Goal: Information Seeking & Learning: Find specific fact

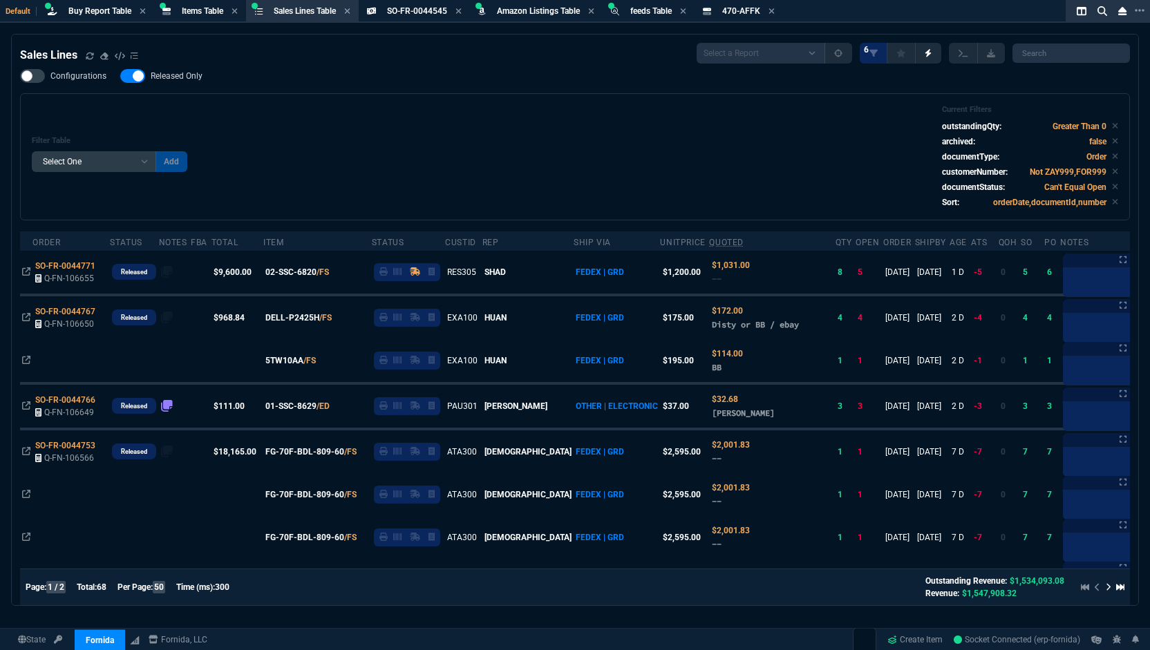
select select "8: NEPT"
select select
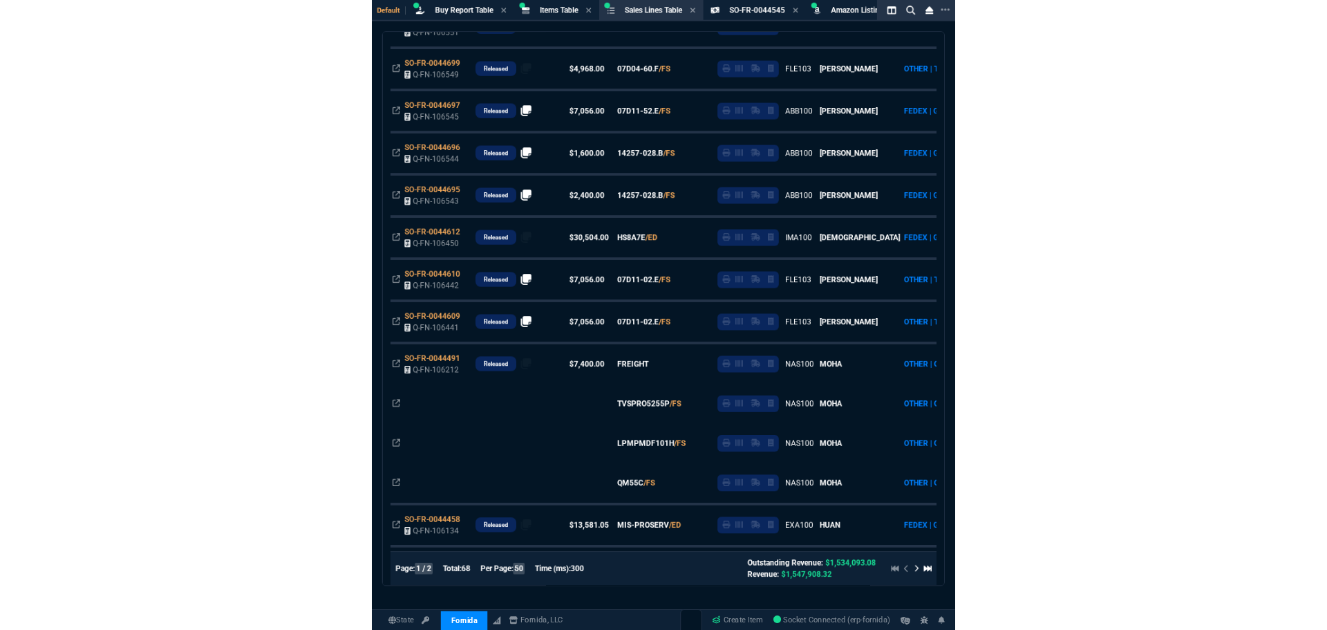
scroll to position [1562, 0]
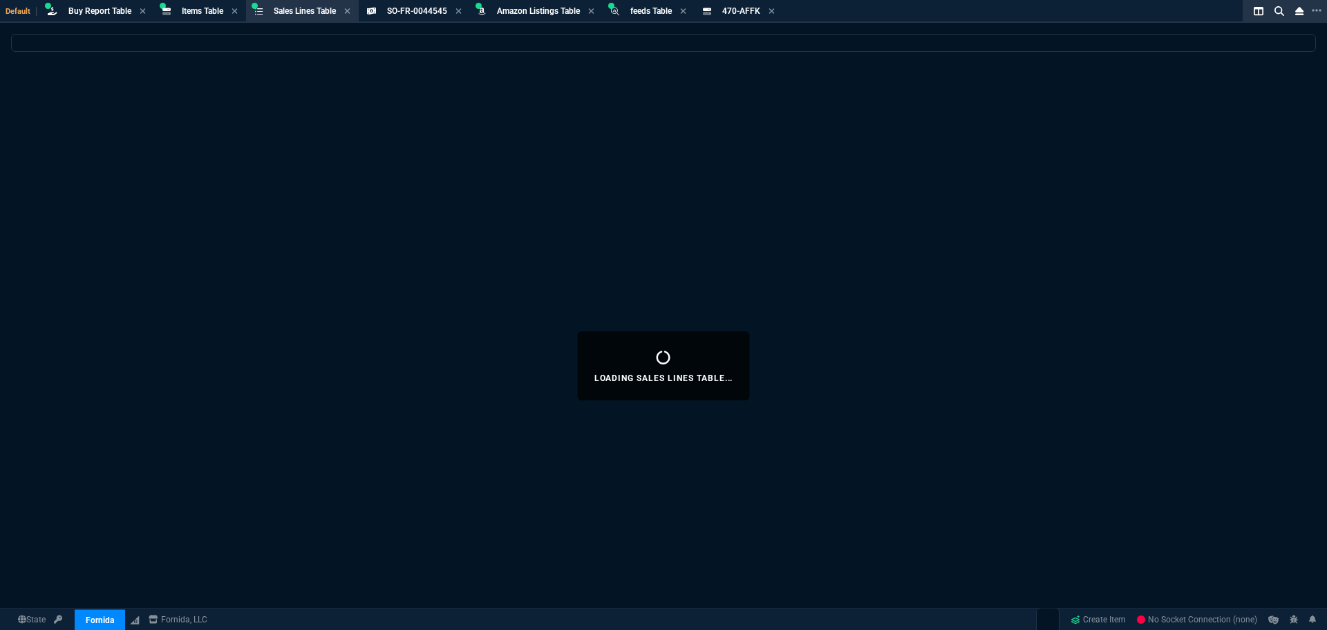
select select "8: NEPT"
select select
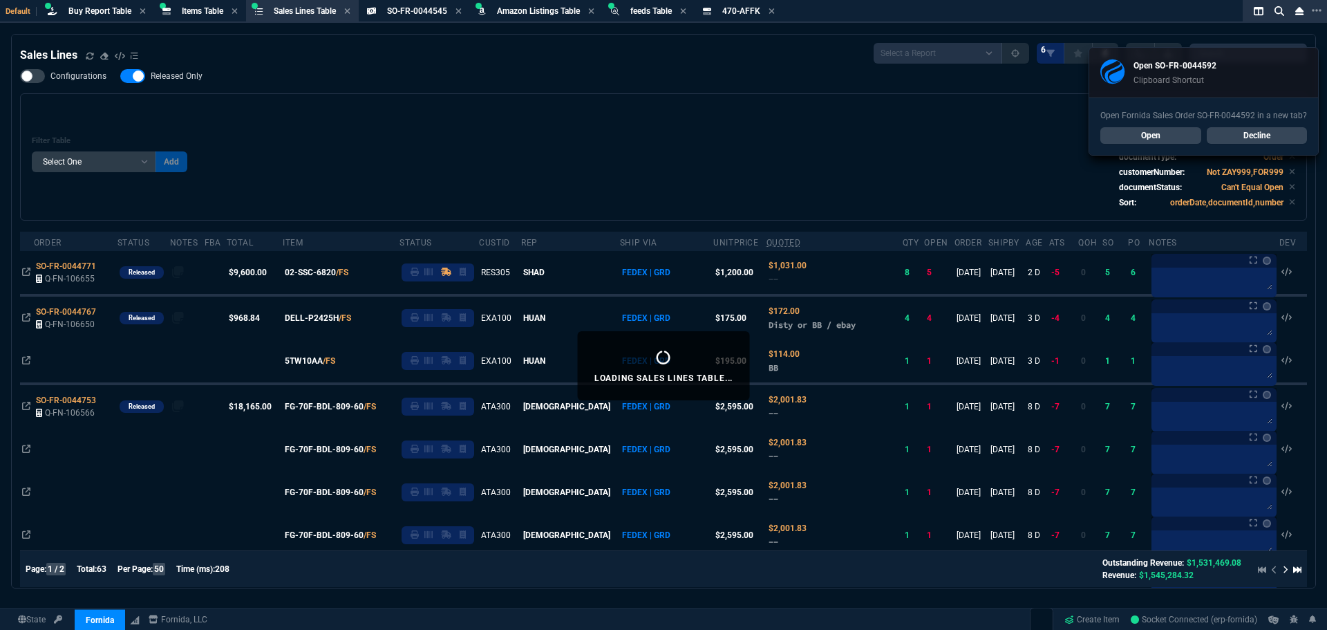
click at [1150, 138] on link "Open" at bounding box center [1150, 135] width 101 height 17
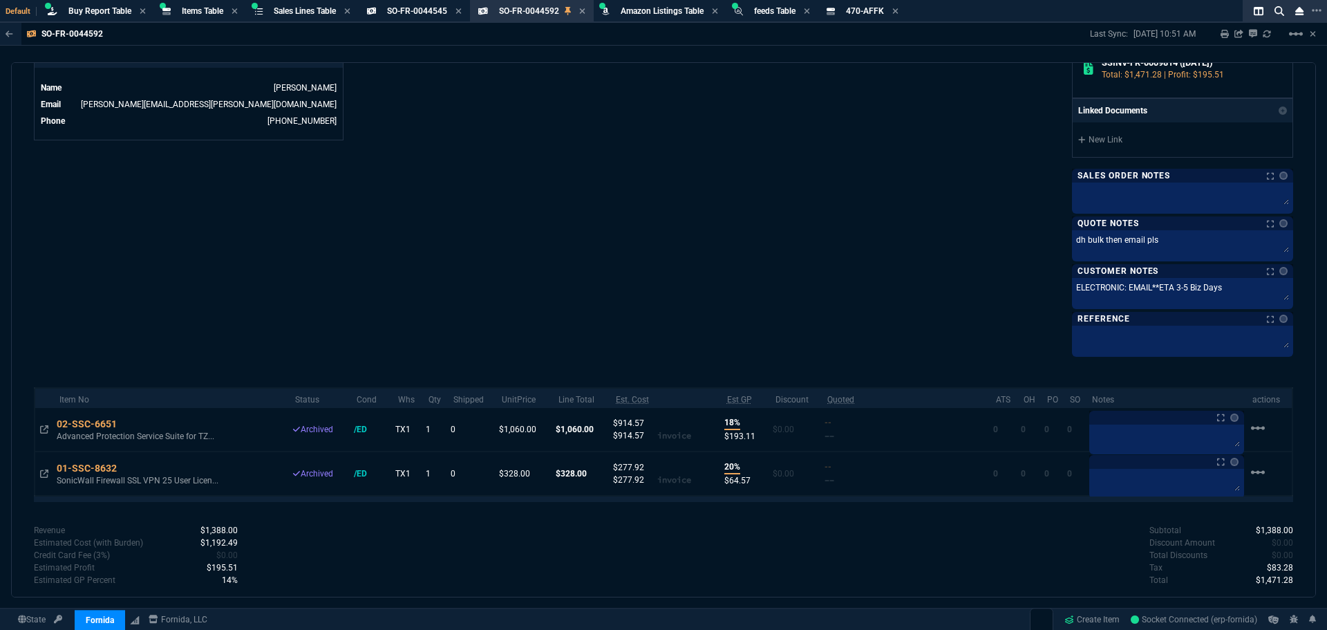
scroll to position [726, 0]
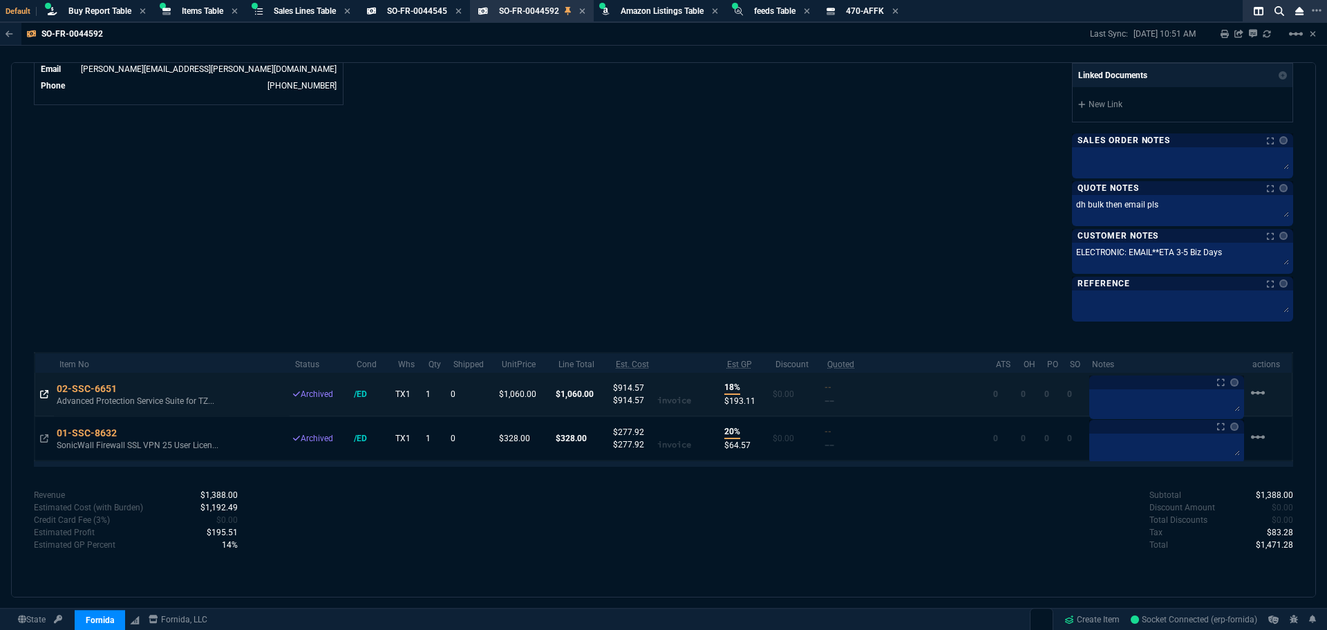
click at [47, 395] on icon at bounding box center [44, 394] width 8 height 8
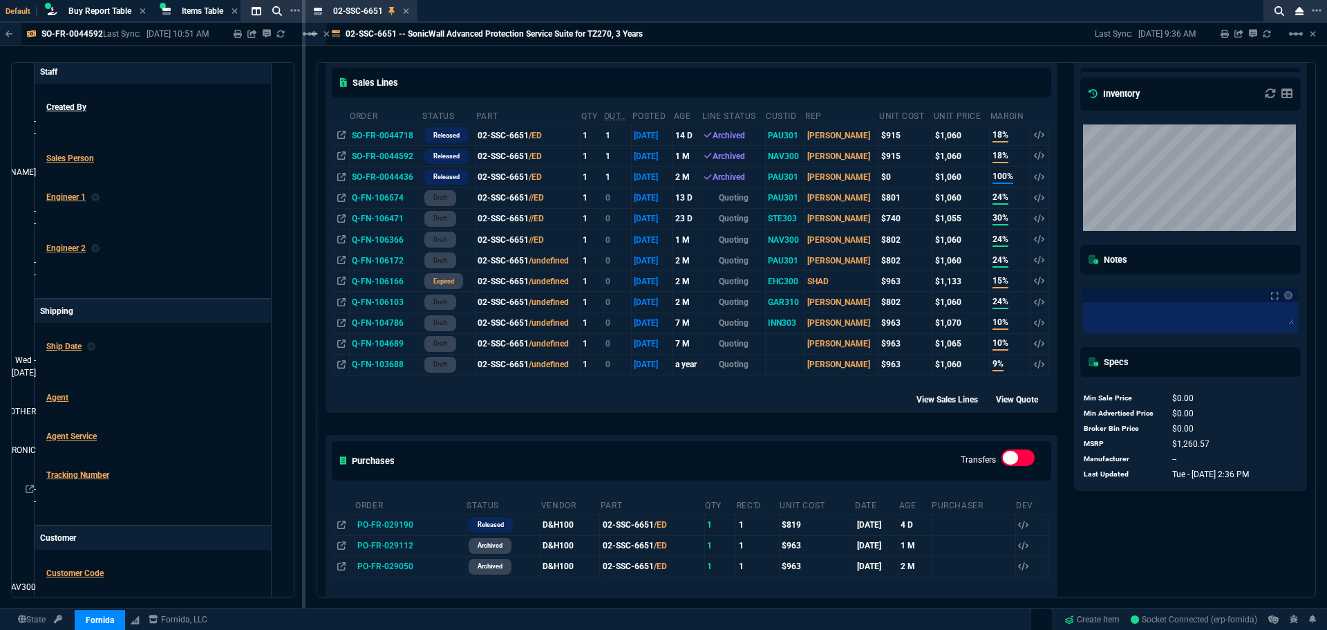
scroll to position [276, 0]
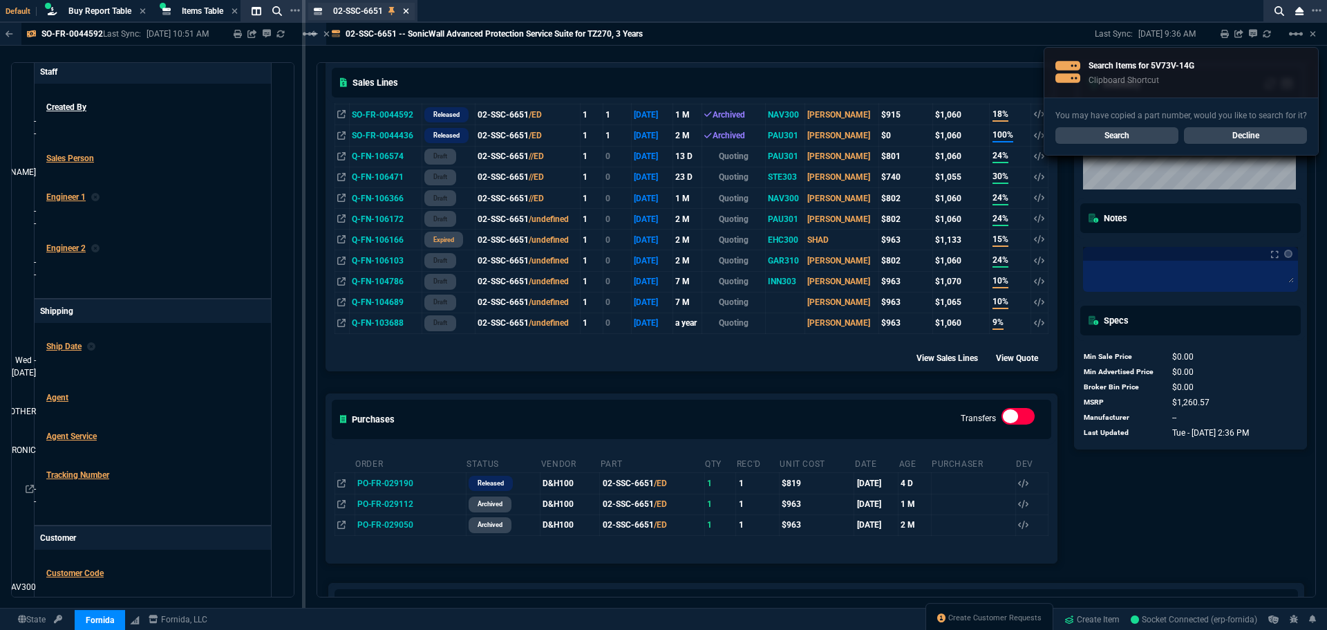
click at [408, 13] on icon at bounding box center [406, 11] width 6 height 6
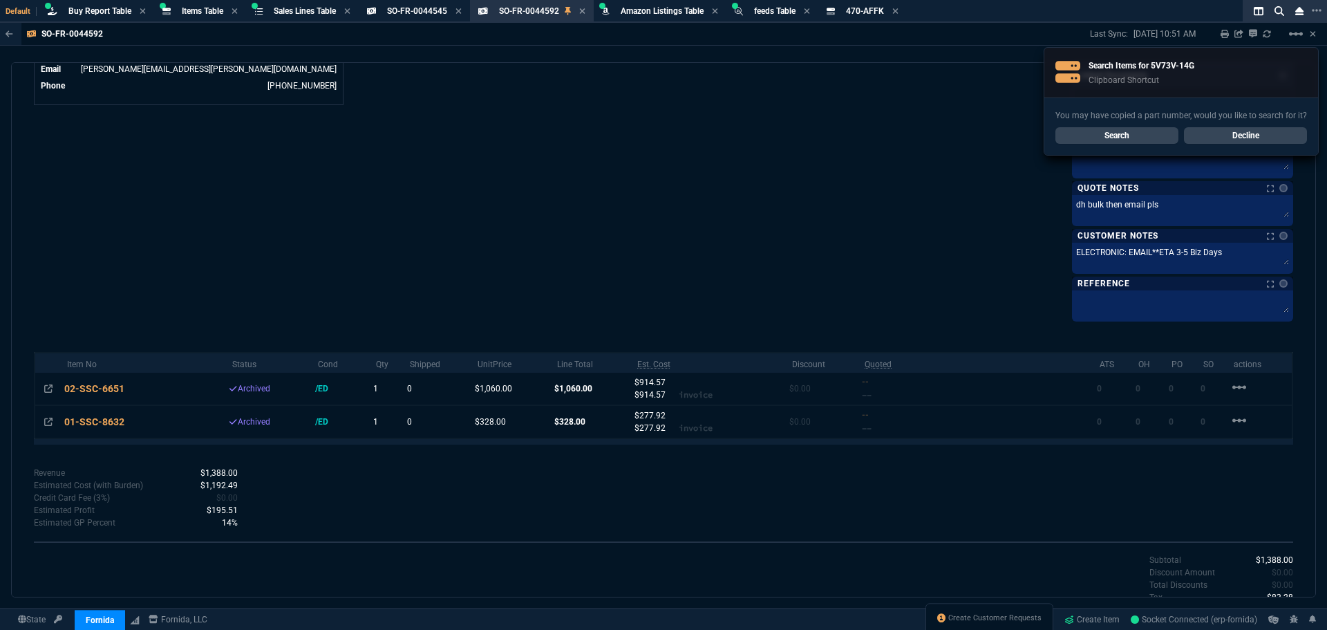
scroll to position [726, 0]
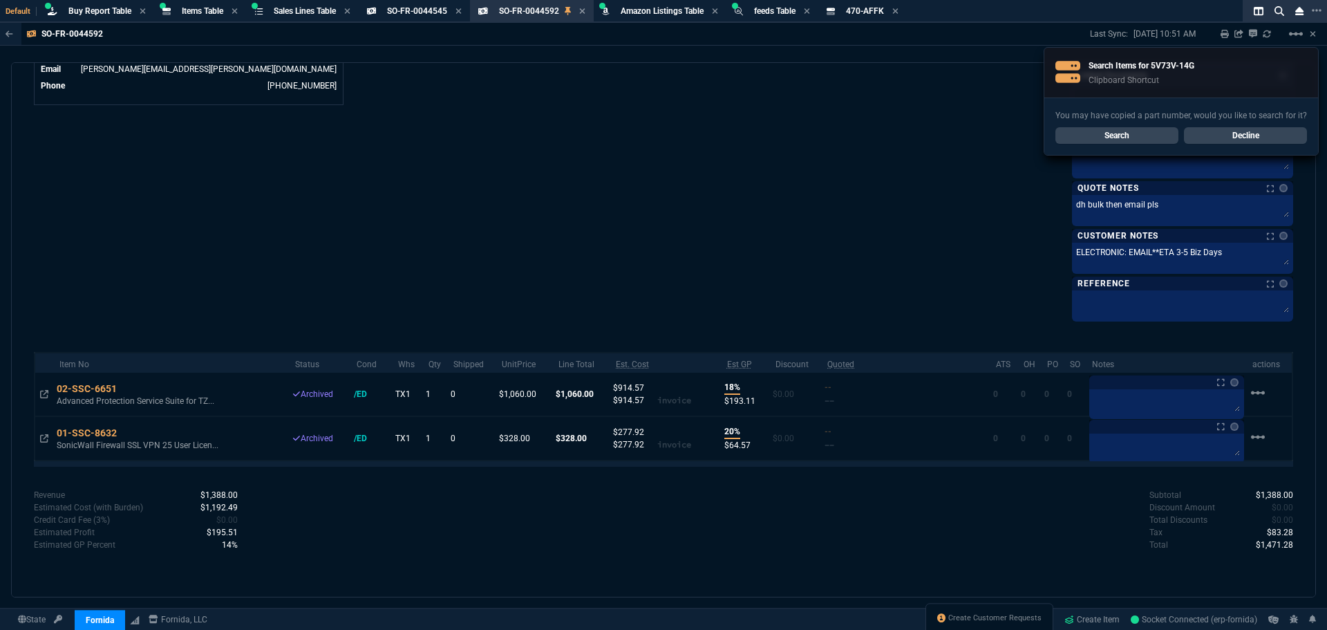
click at [1228, 132] on link "Decline" at bounding box center [1245, 135] width 123 height 17
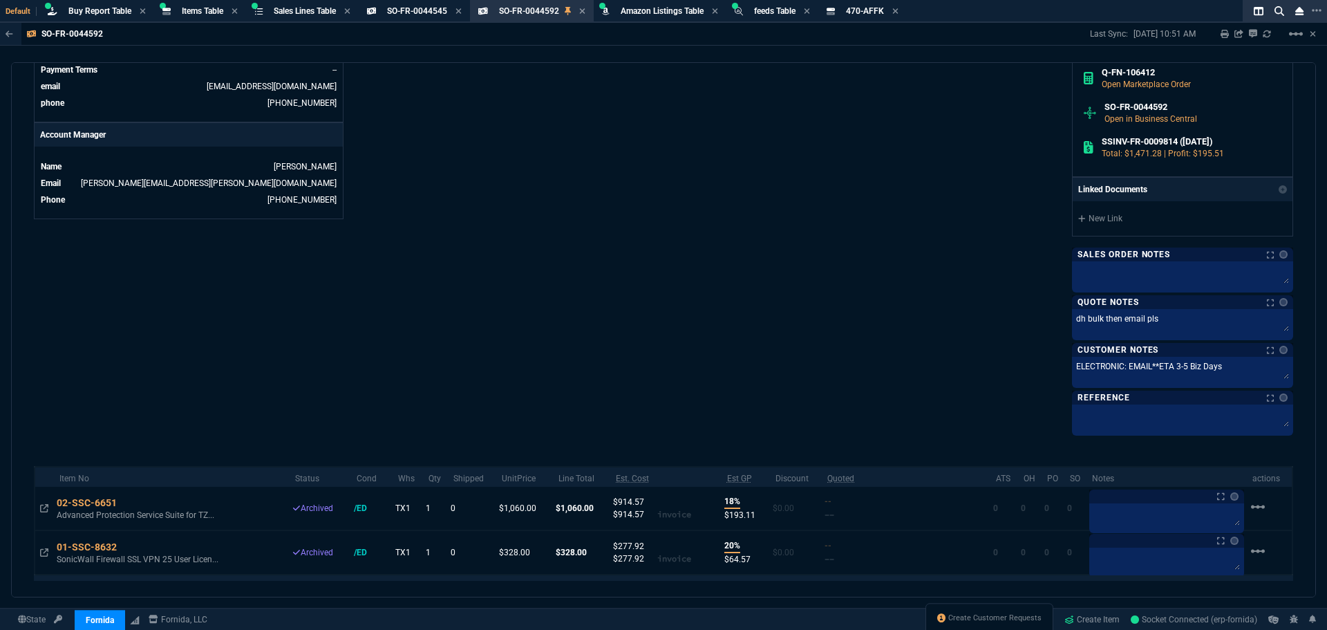
scroll to position [381, 0]
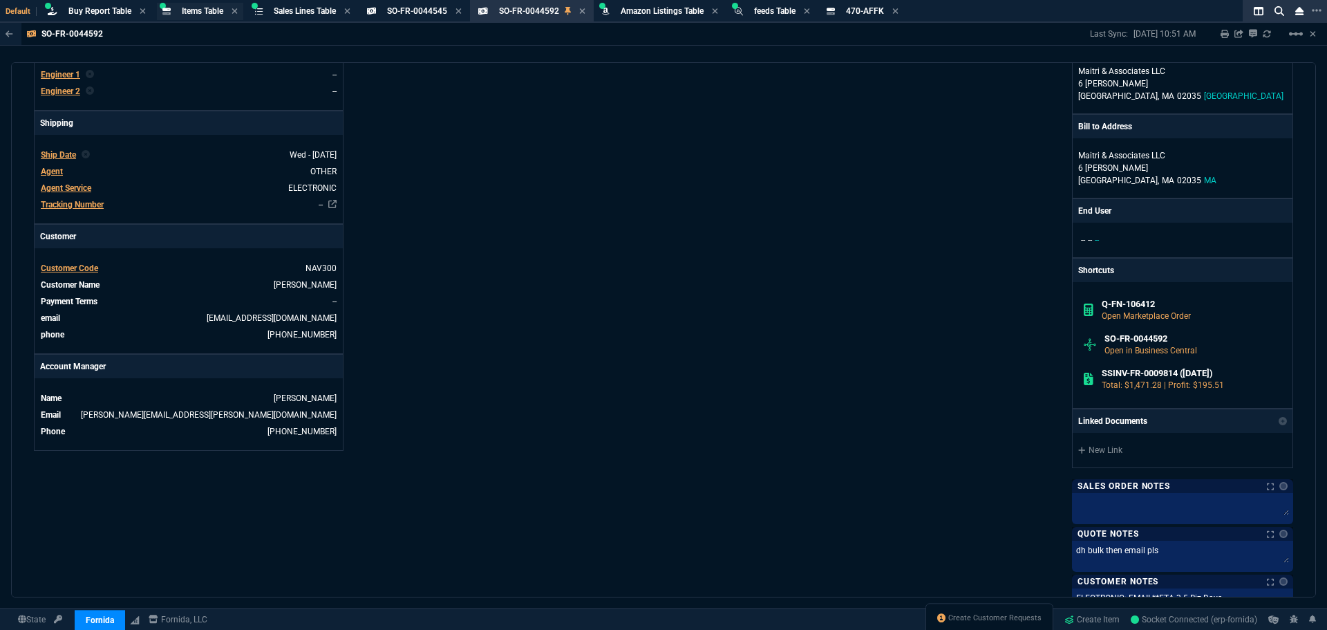
click at [207, 14] on span "Items Table" at bounding box center [202, 11] width 41 height 10
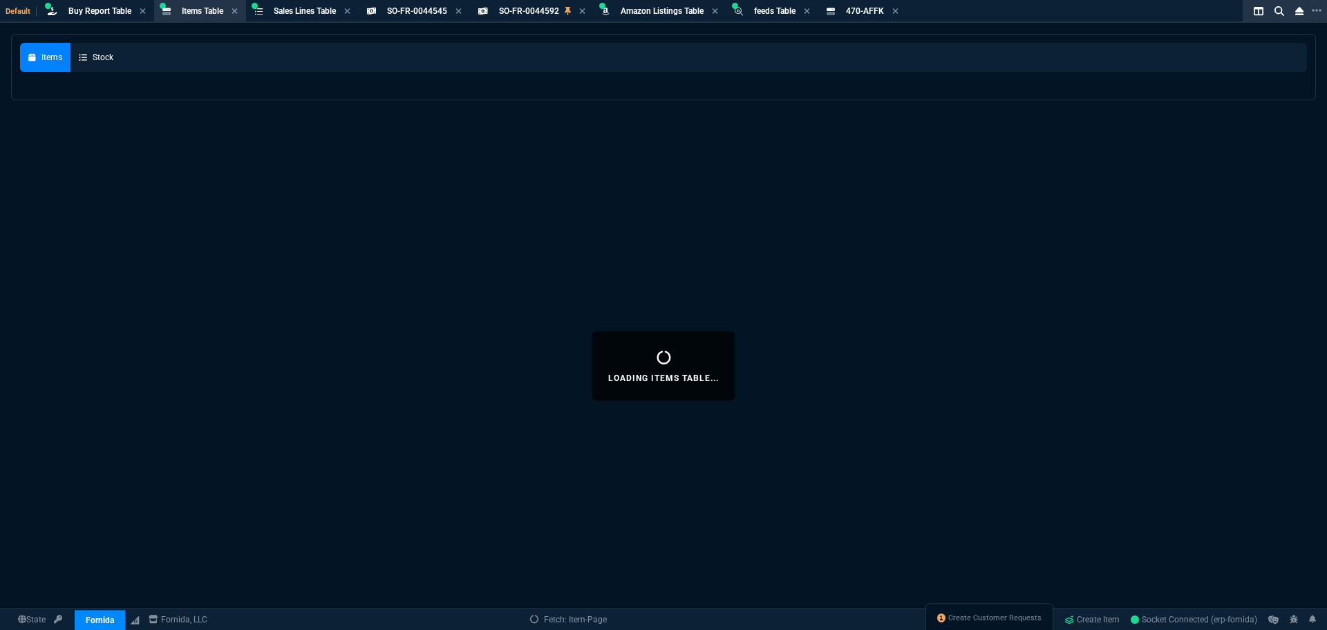
select select
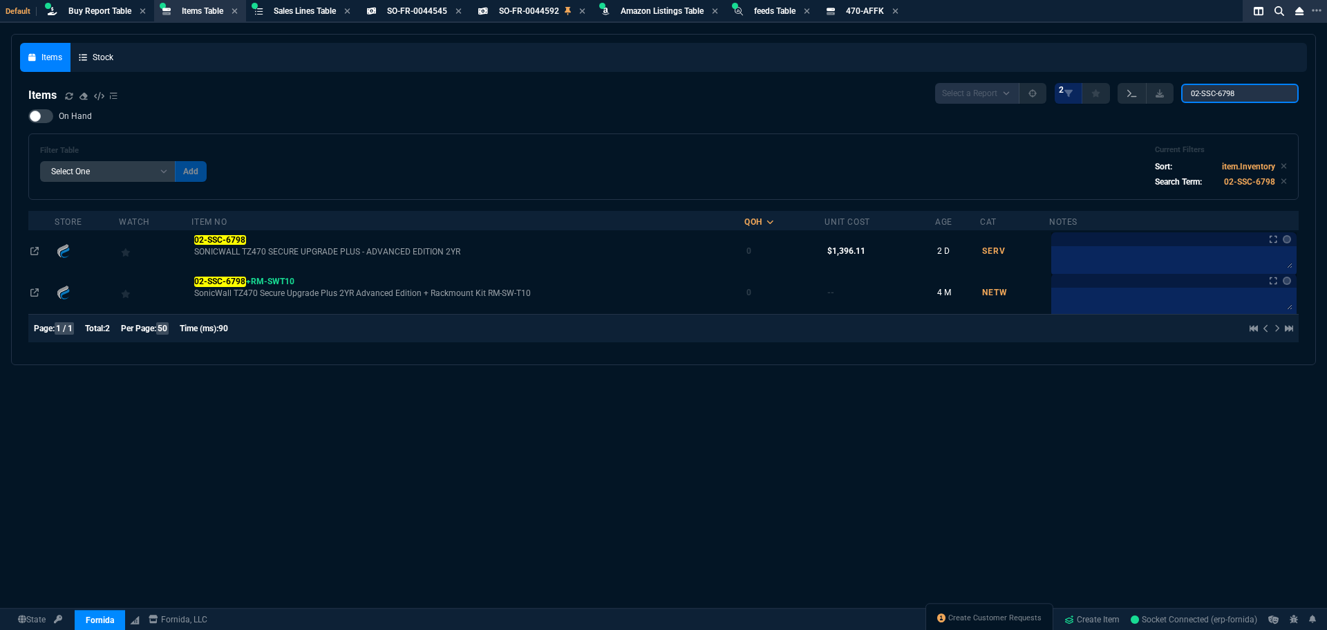
drag, startPoint x: 1238, startPoint y: 93, endPoint x: 1127, endPoint y: 93, distance: 111.3
click at [1131, 93] on div "Select a Report NEW QUERY 2 02-SSC-6798" at bounding box center [1116, 93] width 363 height 21
paste input "5V73V-14G*"
type input "5V73V-14G*"
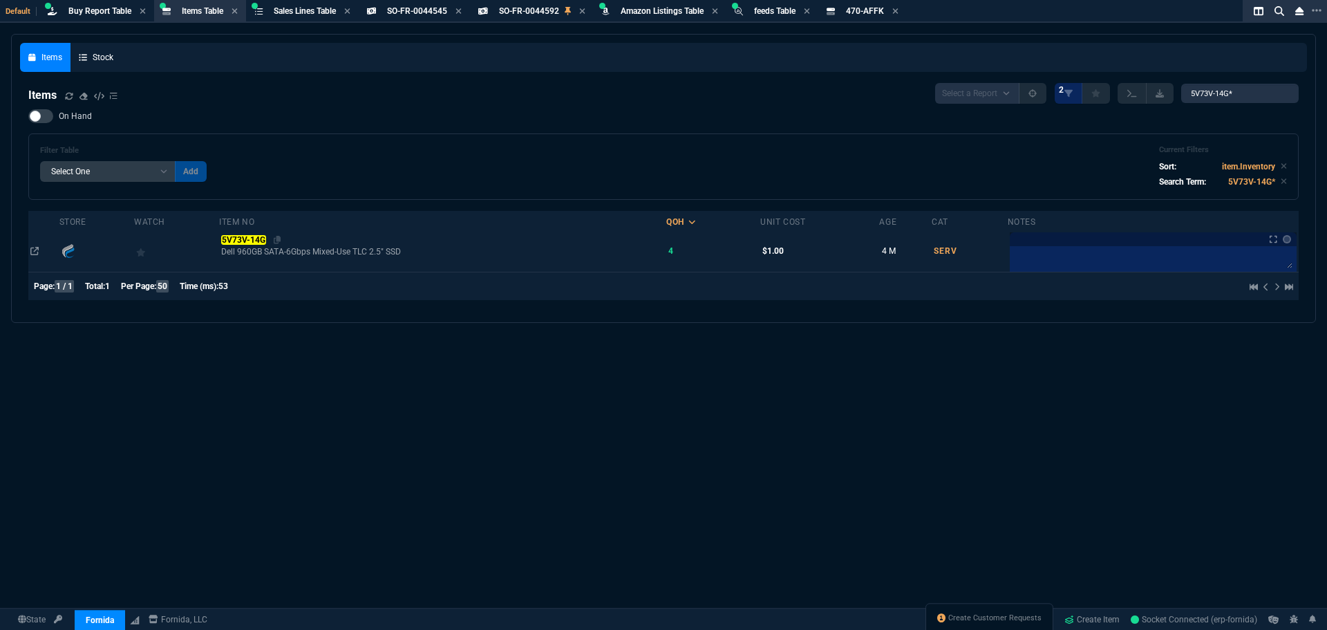
click at [248, 239] on mark "5V73V-14G" at bounding box center [243, 240] width 44 height 10
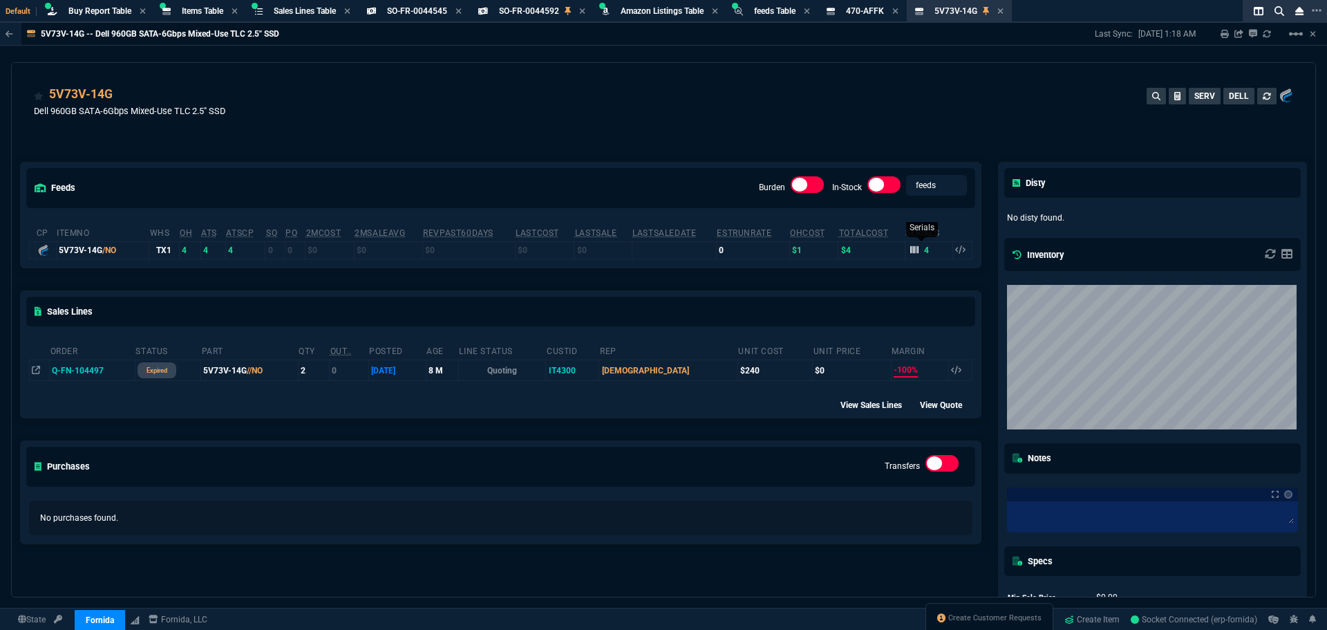
click at [910, 249] on icon at bounding box center [914, 249] width 8 height 8
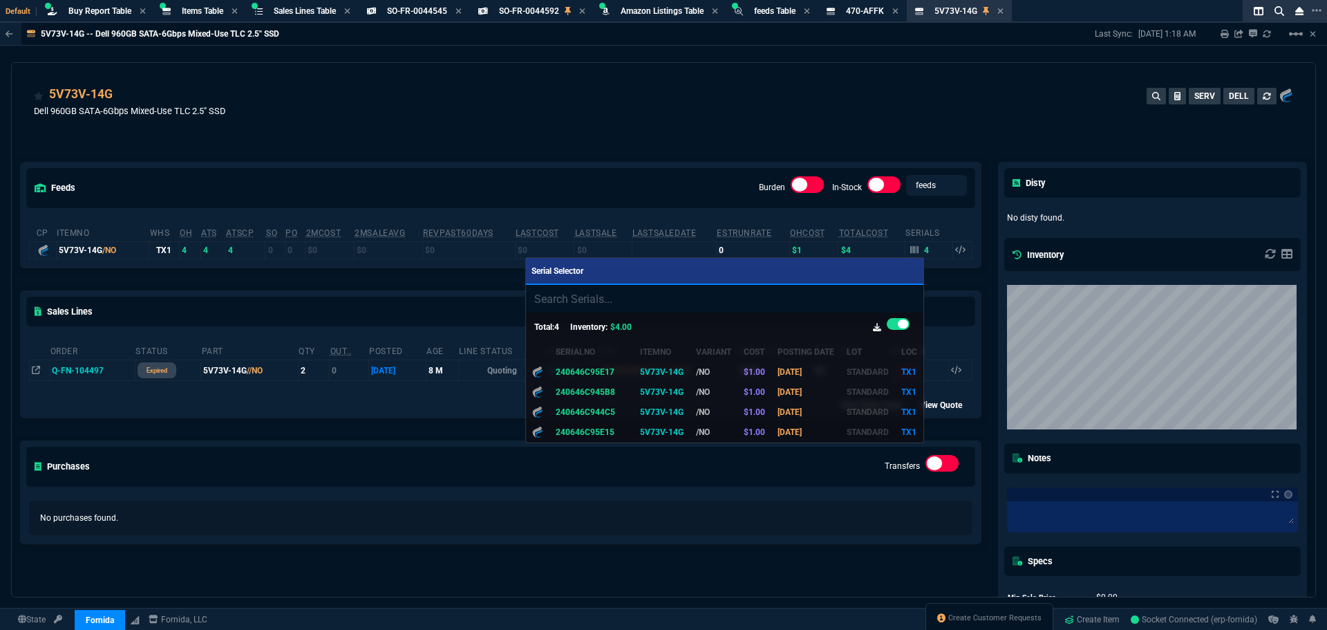
click at [523, 178] on div at bounding box center [663, 315] width 1327 height 630
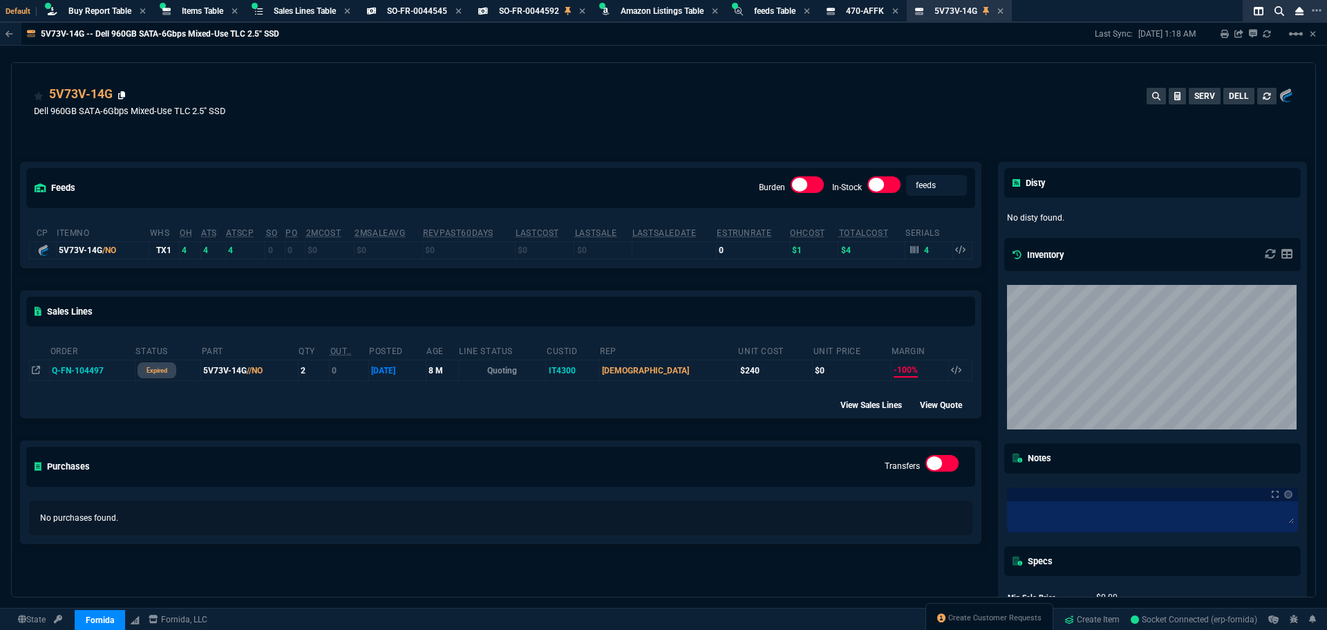
click at [120, 95] on icon at bounding box center [122, 95] width 8 height 8
click at [605, 111] on div "5V73V-14G Dell 960GB SATA-6Gbps Mixed-Use TLC 2.5" SSD SERV DELL" at bounding box center [663, 109] width 1259 height 49
click at [470, 151] on div "feeds Burden In-Stock feeds prices cp ItemNo WHS OH ATS ATSCP SO PO 2MCost 2MSa…" at bounding box center [501, 406] width 978 height 551
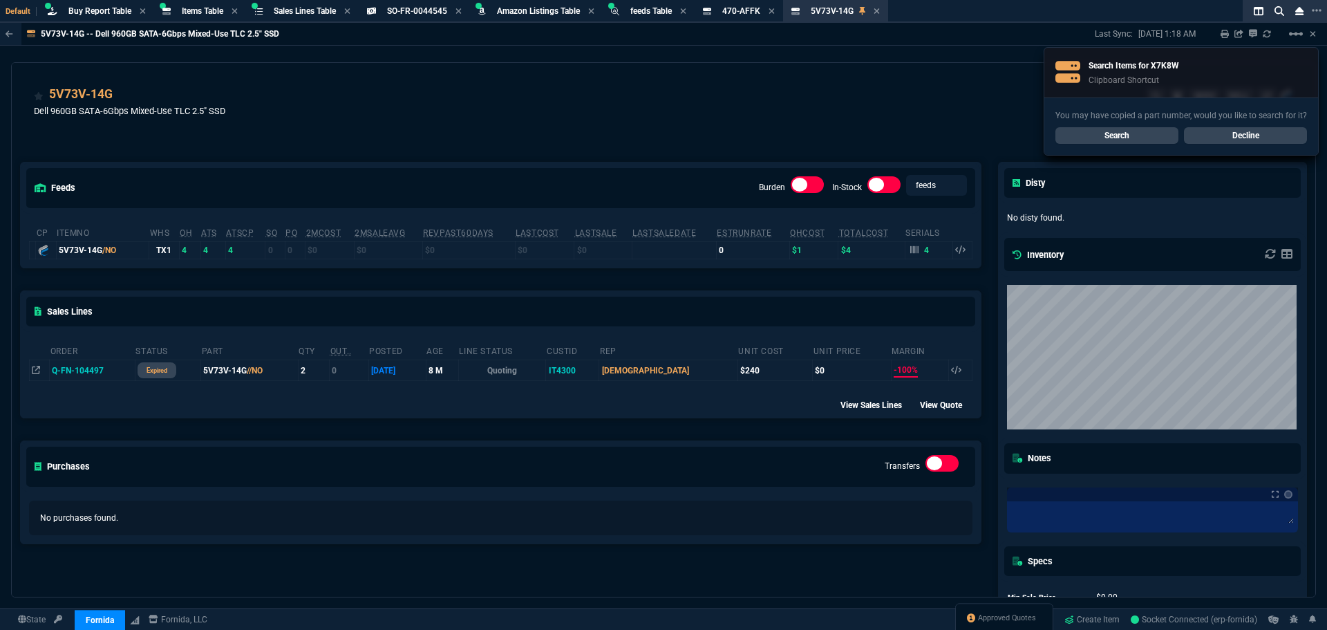
click at [384, 111] on div "5V73V-14G Dell 960GB SATA-6Gbps Mixed-Use TLC 2.5" SSD SERV DELL" at bounding box center [663, 109] width 1259 height 49
click at [1095, 138] on link "Search" at bounding box center [1116, 135] width 123 height 17
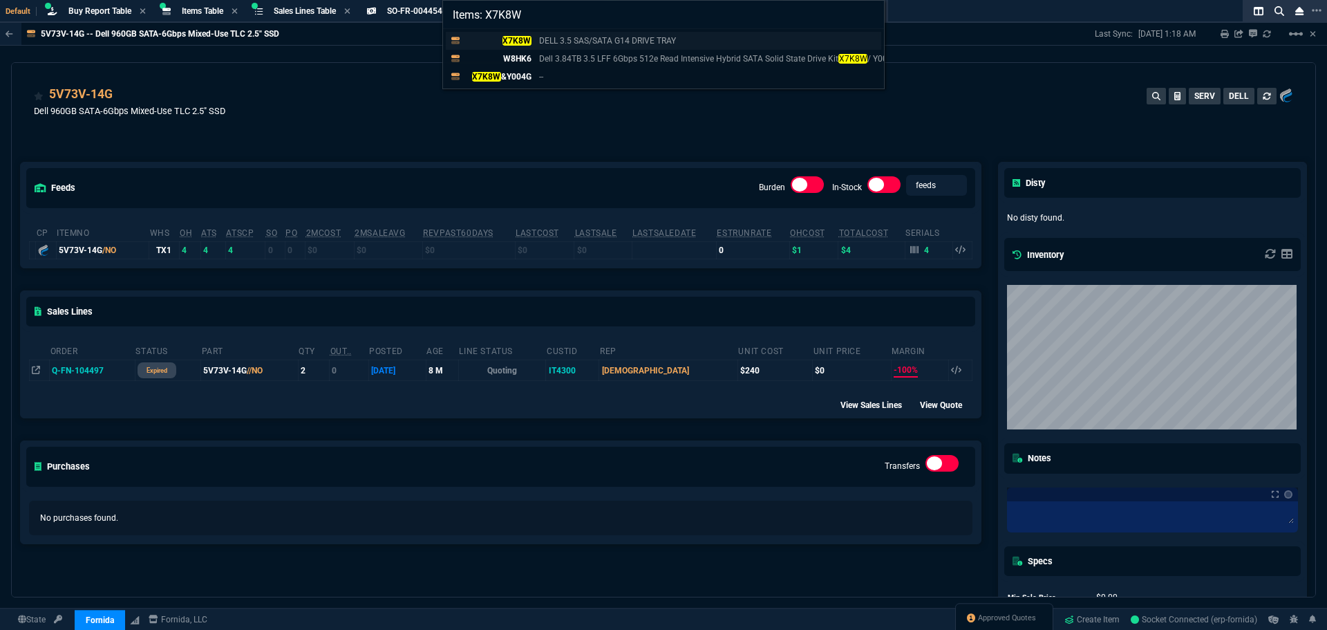
click at [507, 32] on link "X7K8W DELL 3.5 SAS/SATA G14 DRIVE TRAY" at bounding box center [663, 41] width 435 height 18
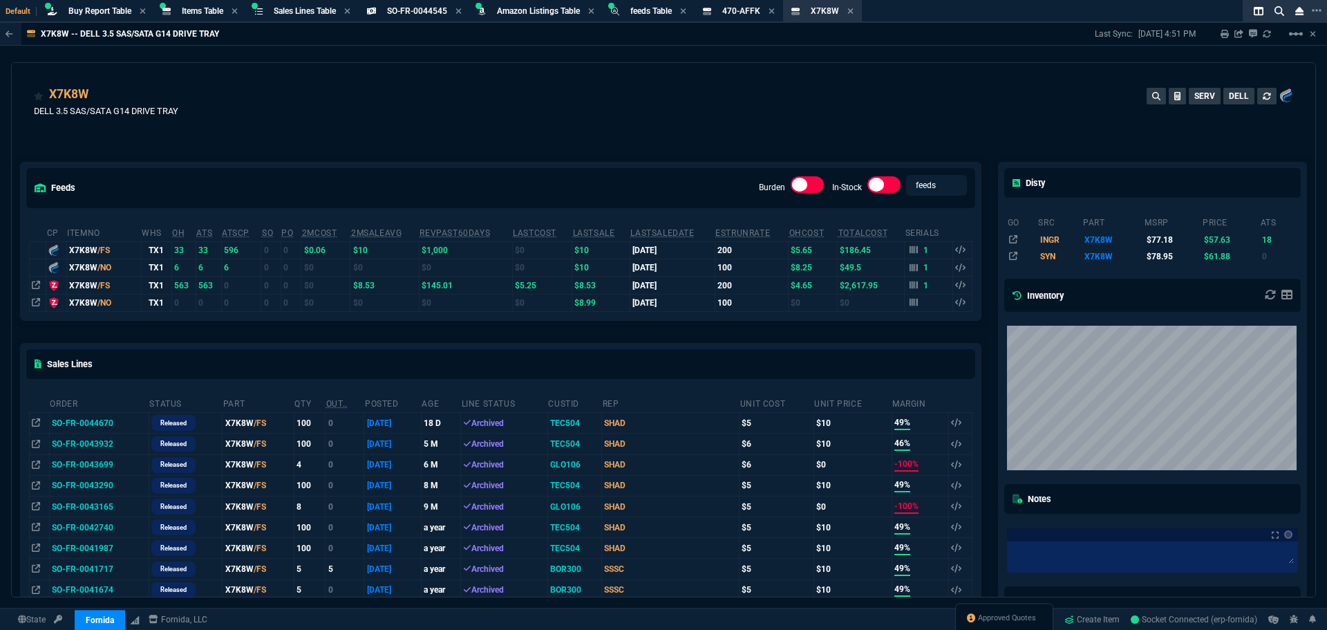
click at [397, 140] on div "feeds Burden In-Stock feeds prices cp ItemNo WHS OH ATS ATSCP SO PO 2MCost 2MSa…" at bounding box center [501, 484] width 978 height 706
click at [196, 10] on span "Items Table" at bounding box center [202, 11] width 41 height 10
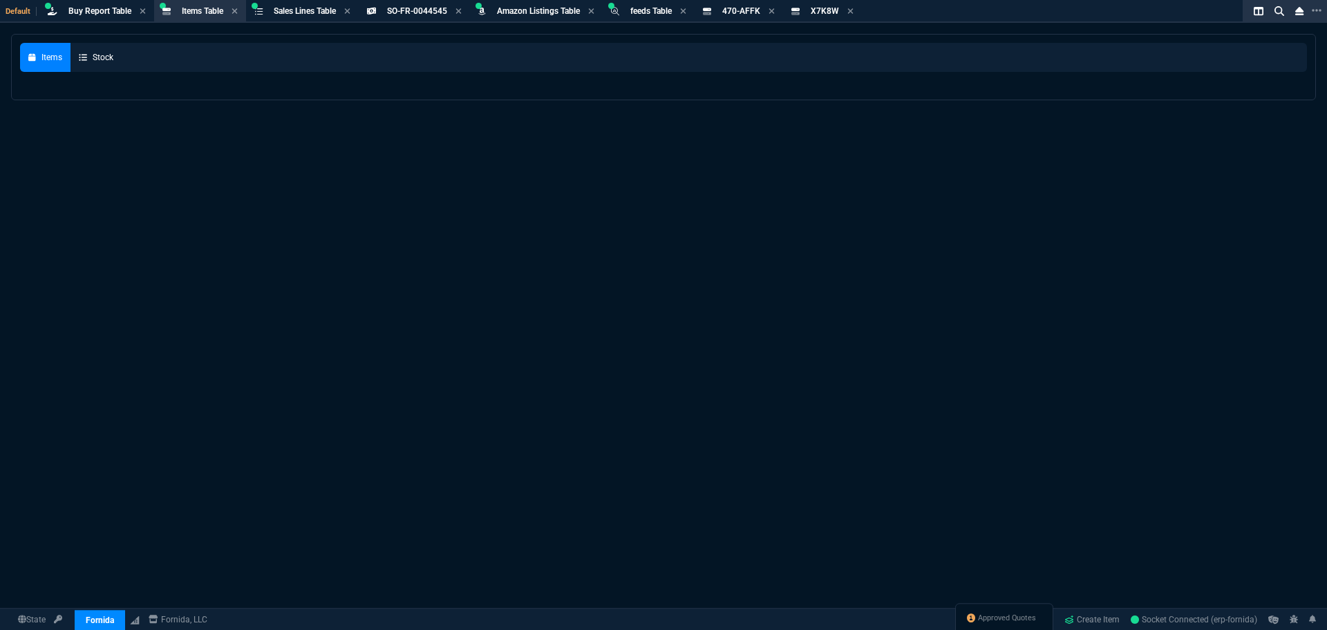
select select
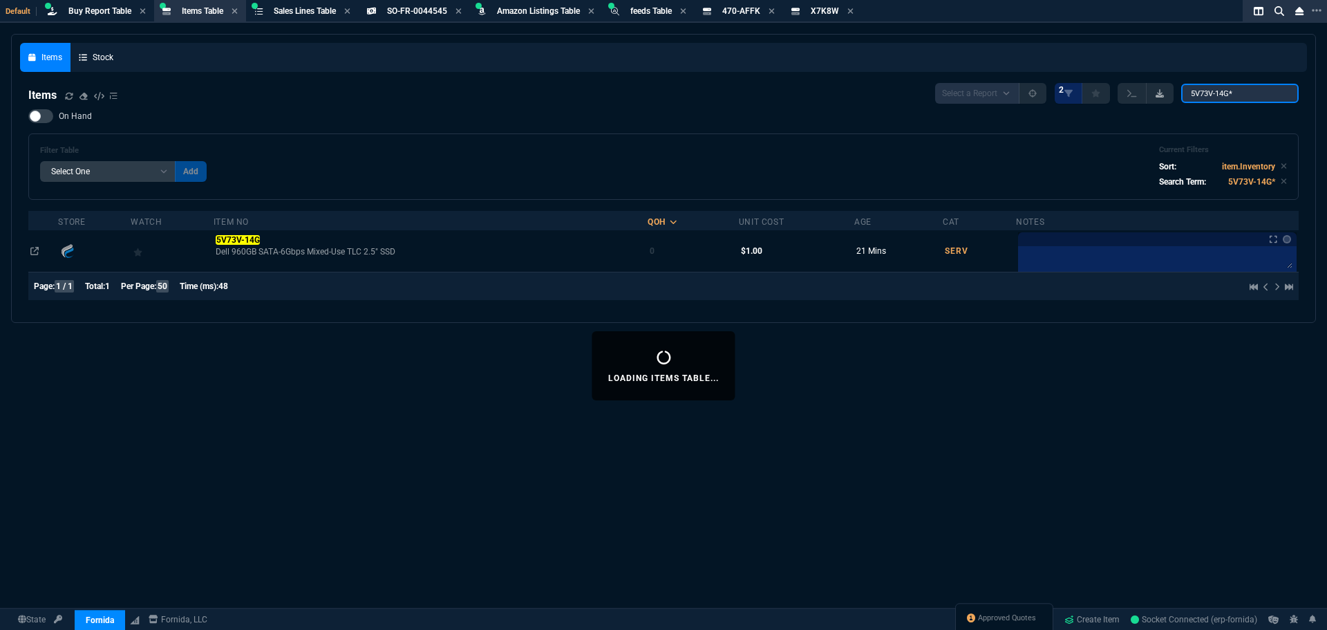
drag, startPoint x: 1246, startPoint y: 95, endPoint x: 1150, endPoint y: 93, distance: 96.1
click at [1153, 93] on div "Select a Report NEW QUERY 2 5V73V-14G*" at bounding box center [1116, 93] width 363 height 21
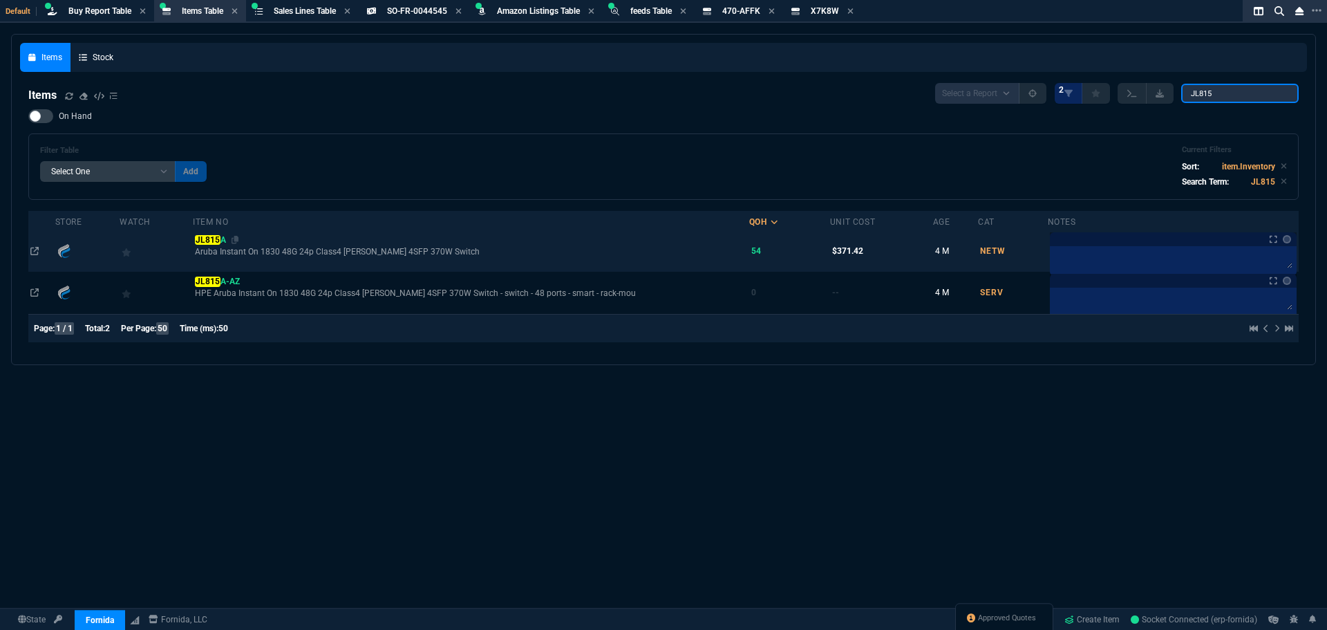
type input "JL815"
click at [225, 242] on span "JL815 A" at bounding box center [210, 240] width 30 height 10
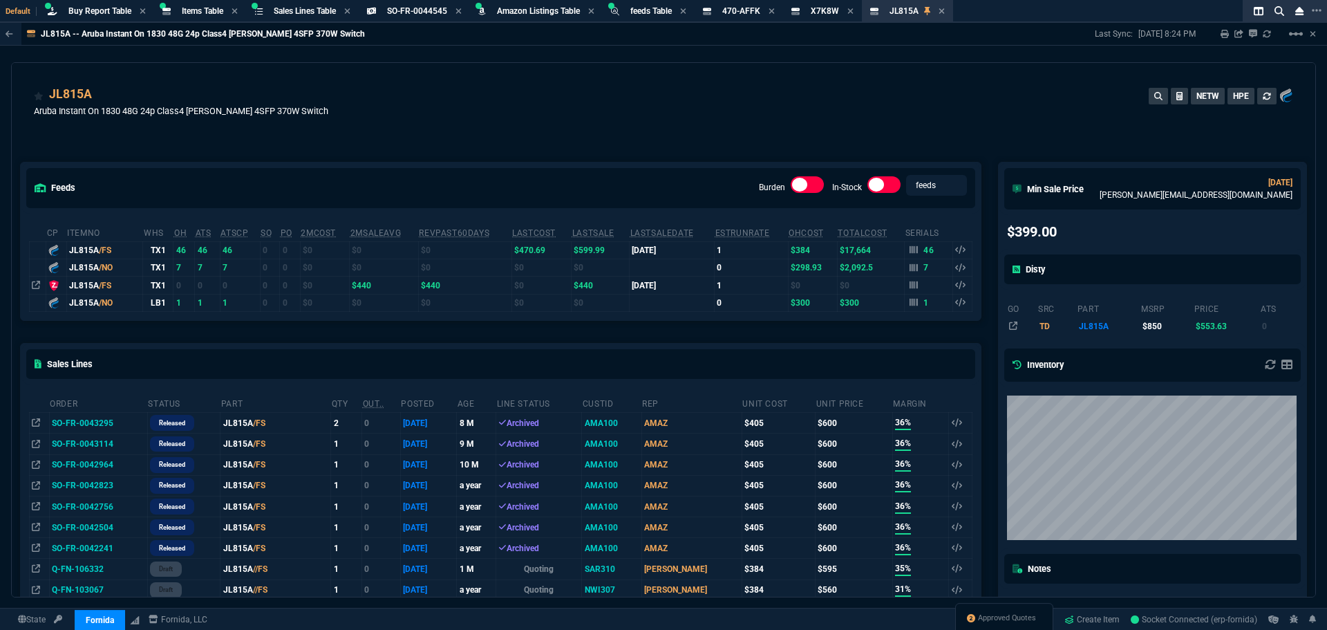
click at [394, 107] on div "JL815A Aruba Instant On 1830 48G 24p Class4 PoE 4SFP 370W Switch NETW HPE" at bounding box center [663, 109] width 1259 height 49
click at [184, 7] on span "Items Table" at bounding box center [202, 11] width 41 height 10
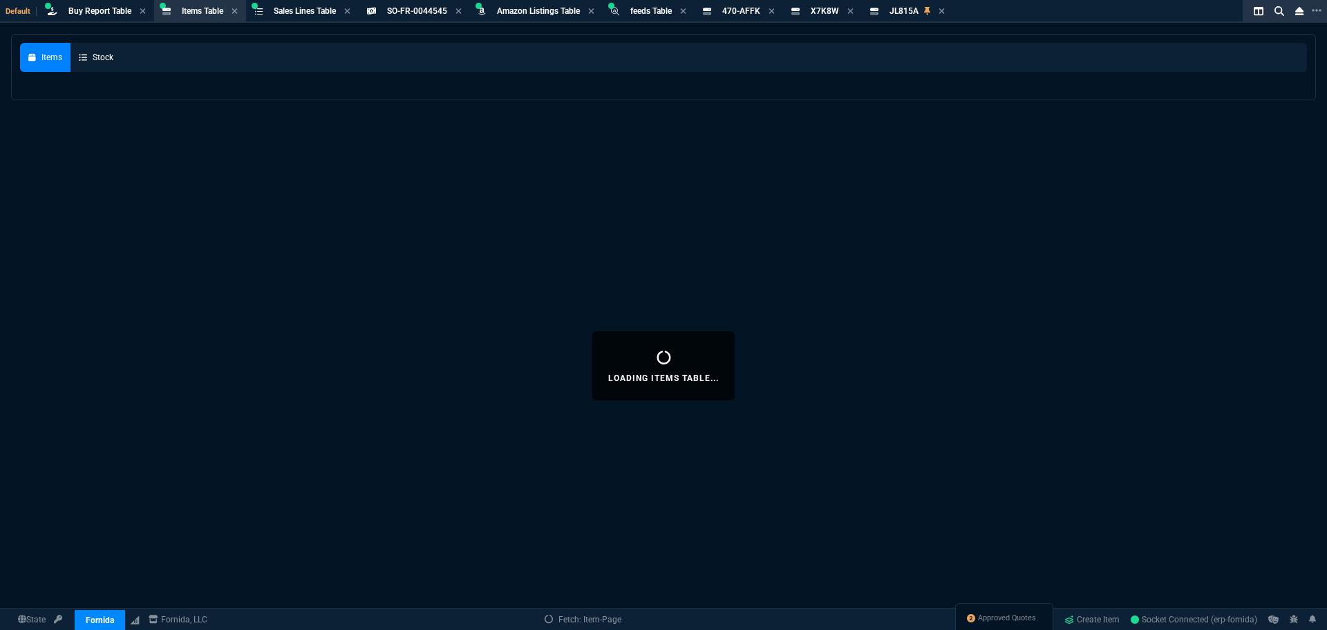
select select
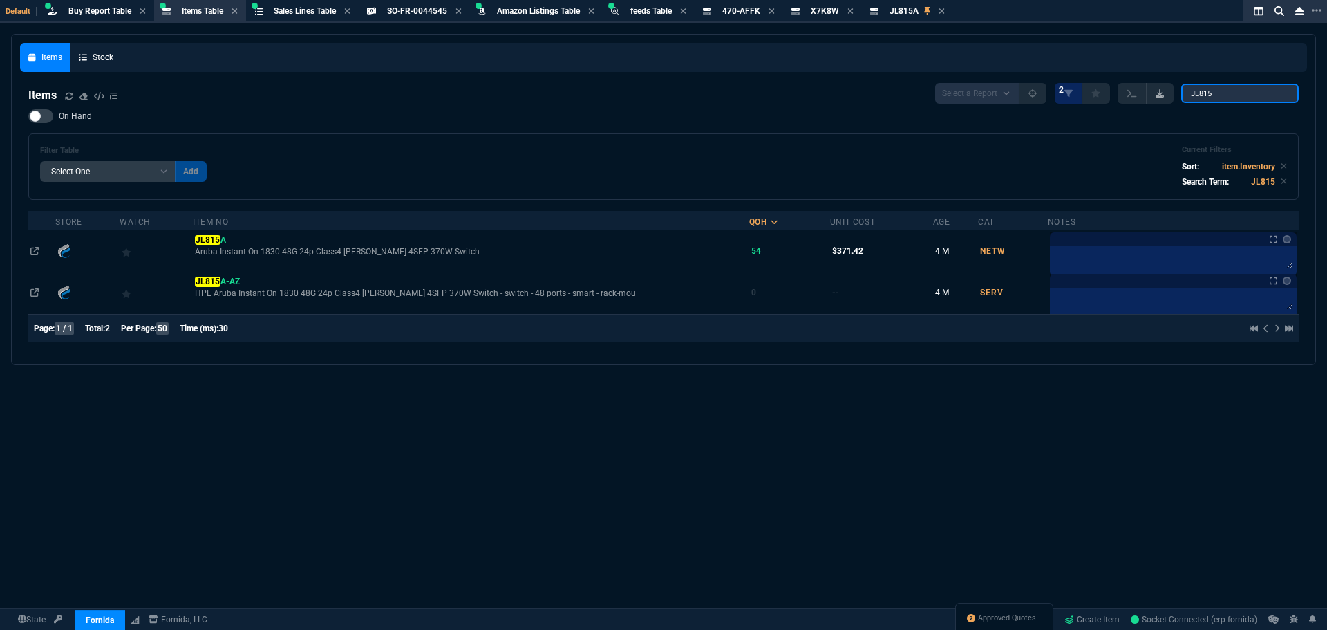
drag, startPoint x: 1225, startPoint y: 93, endPoint x: 1150, endPoint y: 96, distance: 74.7
click at [1153, 96] on div "Select a Report NEW QUERY 2 JL815" at bounding box center [1116, 93] width 363 height 21
paste input "1D0F"
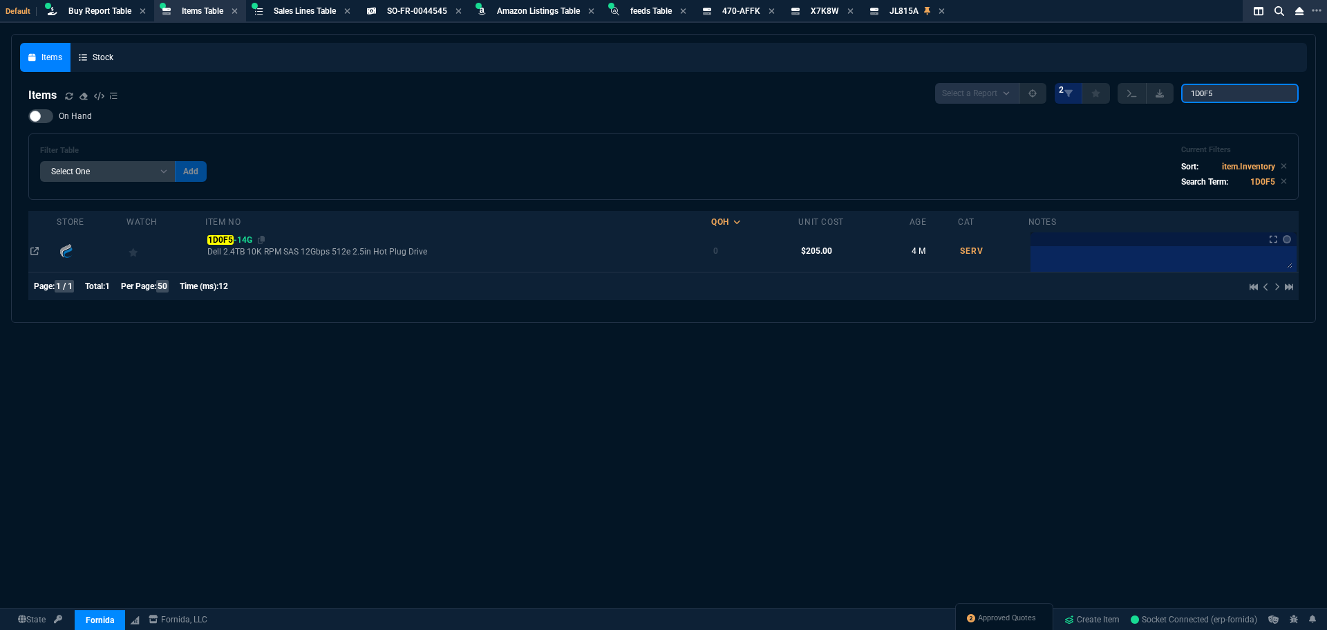
type input "1D0F5"
click at [228, 239] on mark "1D0F5" at bounding box center [220, 240] width 26 height 10
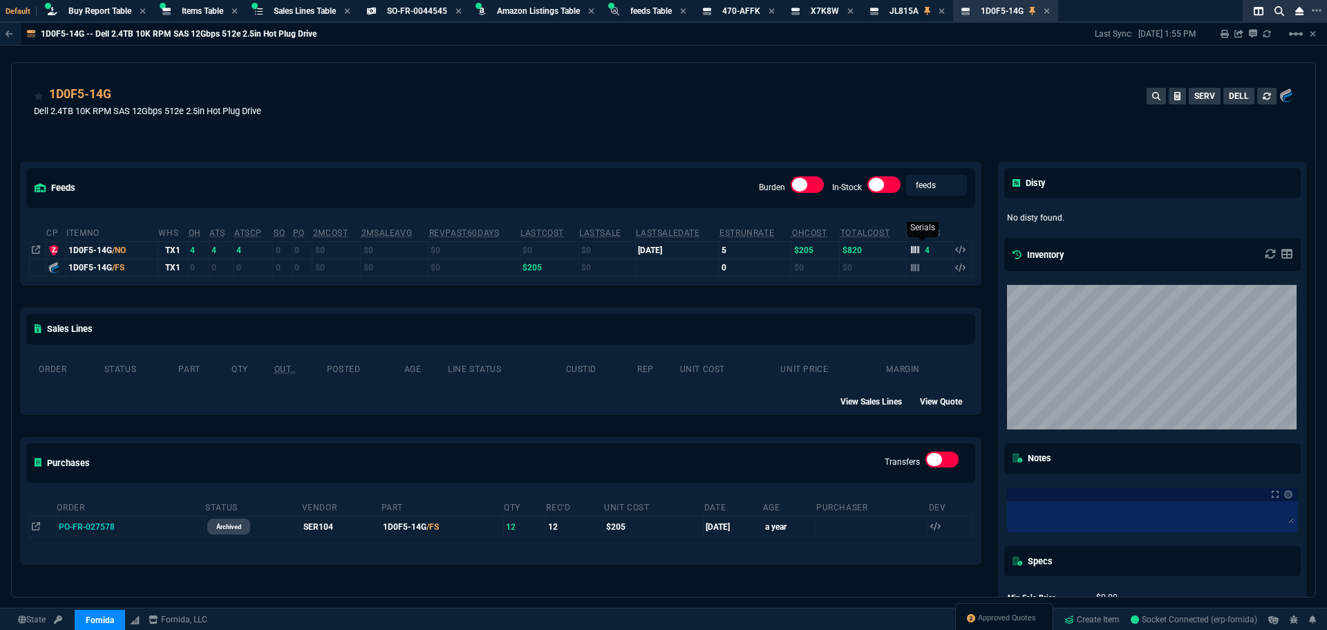
click at [911, 252] on icon at bounding box center [915, 249] width 8 height 8
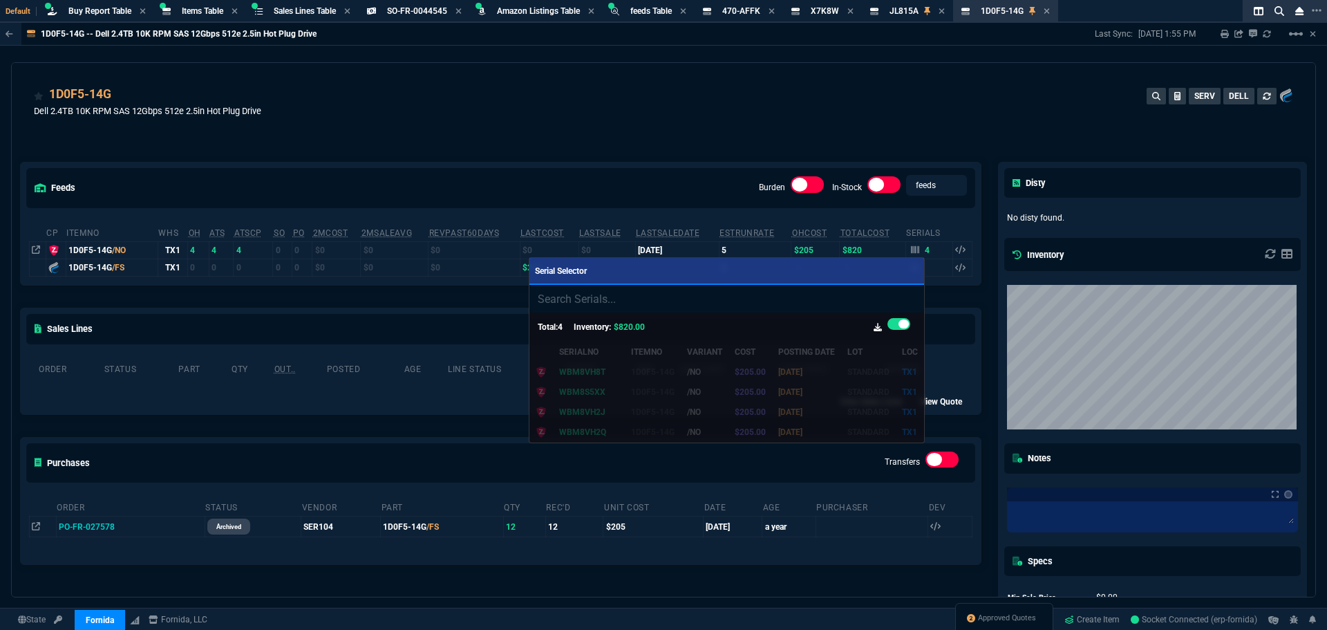
click at [646, 110] on div at bounding box center [663, 315] width 1327 height 630
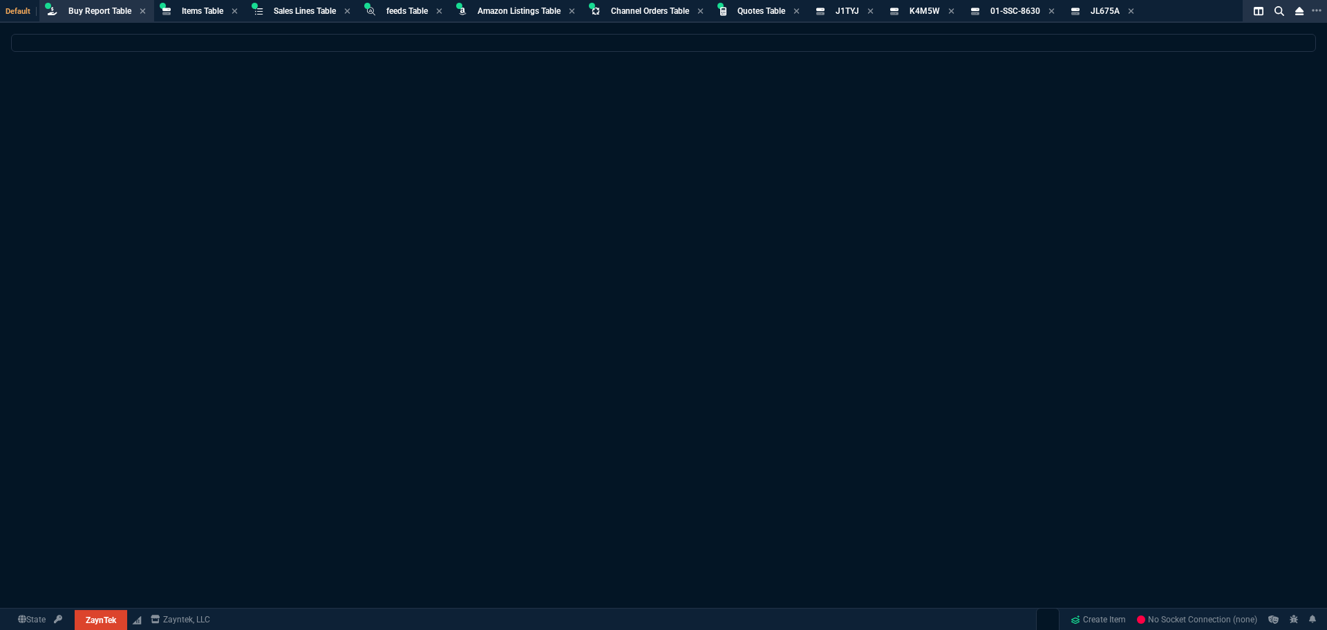
select select "8: NEPT"
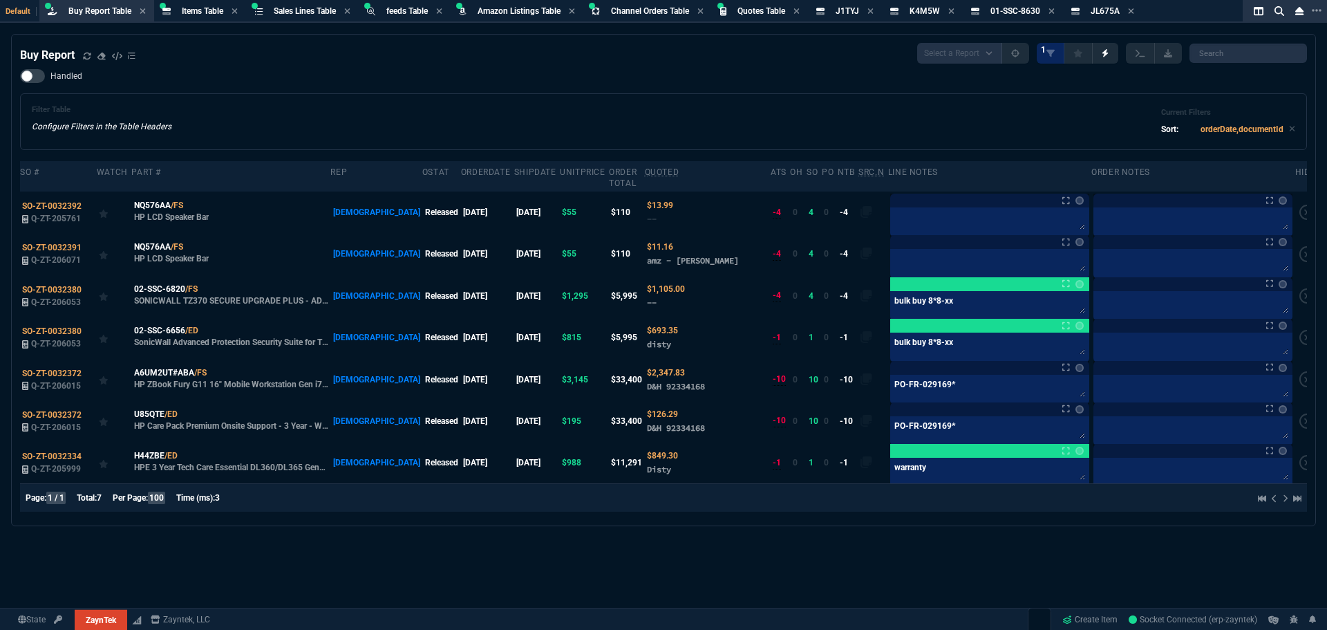
click at [350, 87] on div "Handled Filter Table Configure Filters in the Table Headers Current Filters Sor…" at bounding box center [663, 109] width 1287 height 81
drag, startPoint x: 264, startPoint y: 54, endPoint x: 270, endPoint y: 49, distance: 7.9
click at [264, 54] on div "Buy Report Select a Report Not Purchased 1" at bounding box center [663, 53] width 1287 height 21
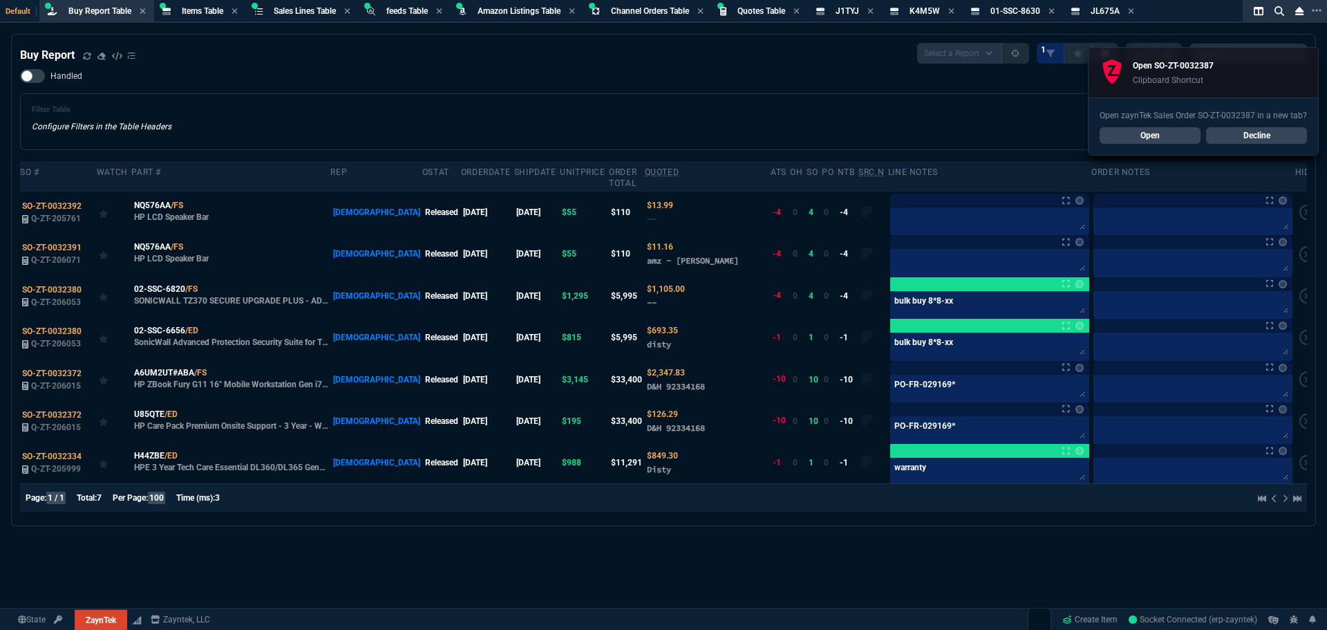
click at [1143, 136] on link "Open" at bounding box center [1149, 135] width 101 height 17
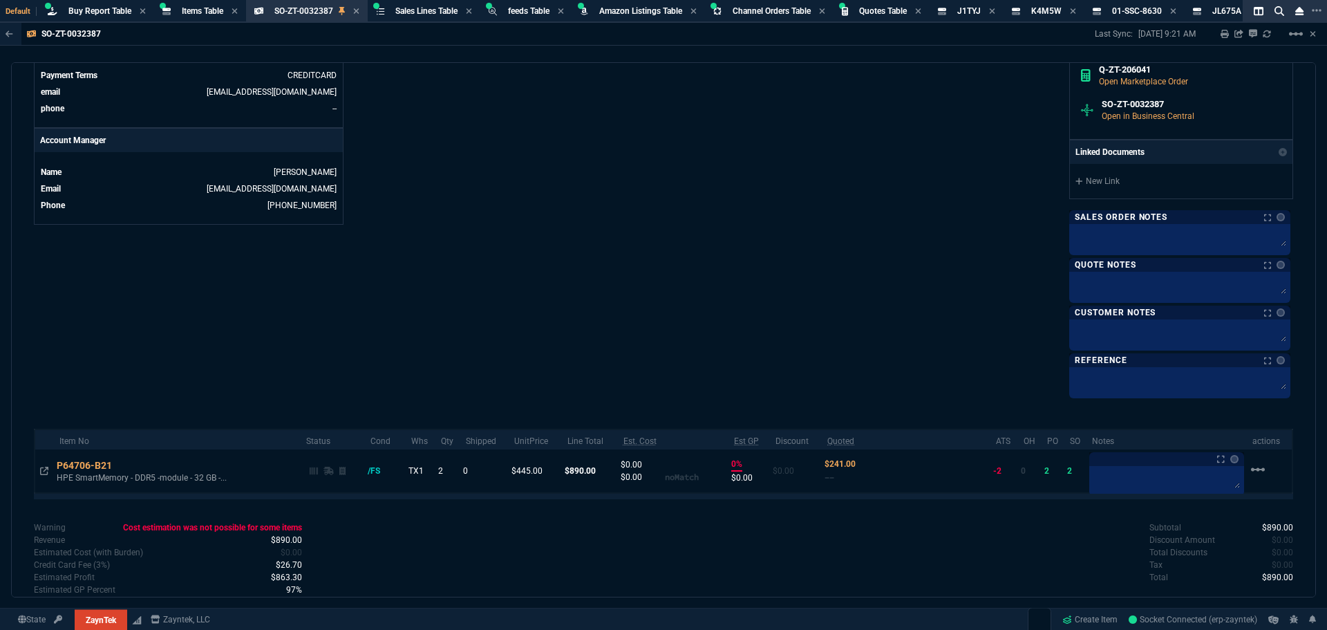
scroll to position [623, 0]
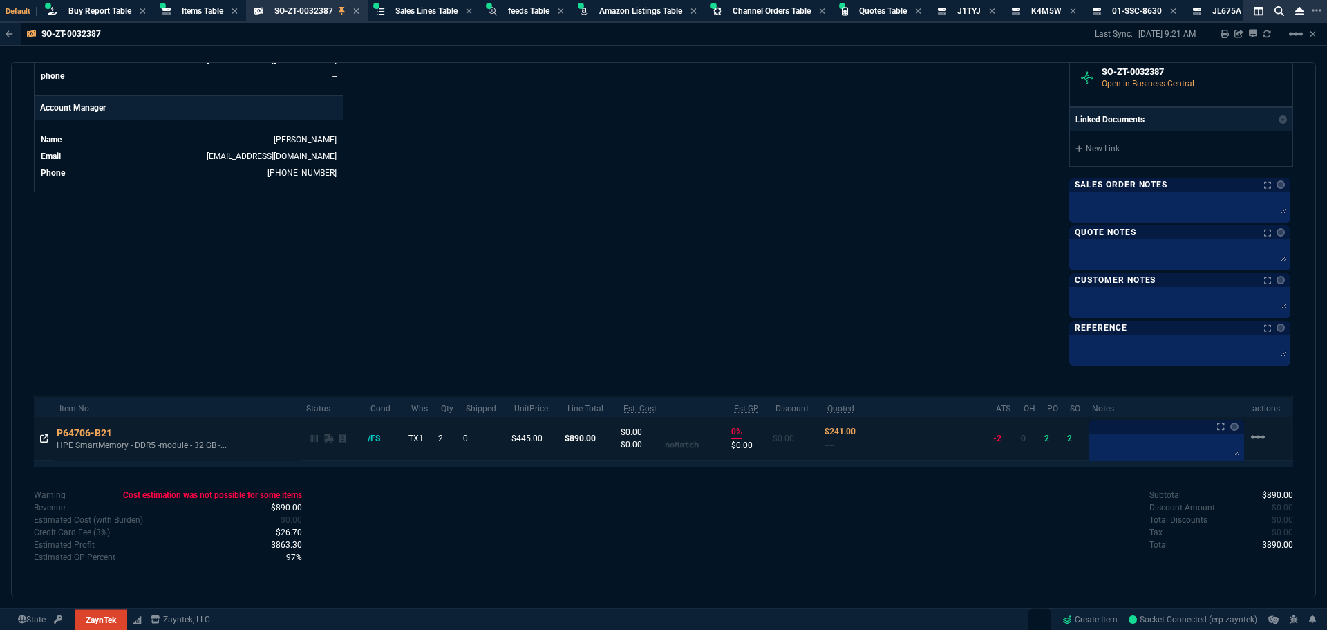
click at [43, 440] on icon at bounding box center [44, 438] width 8 height 8
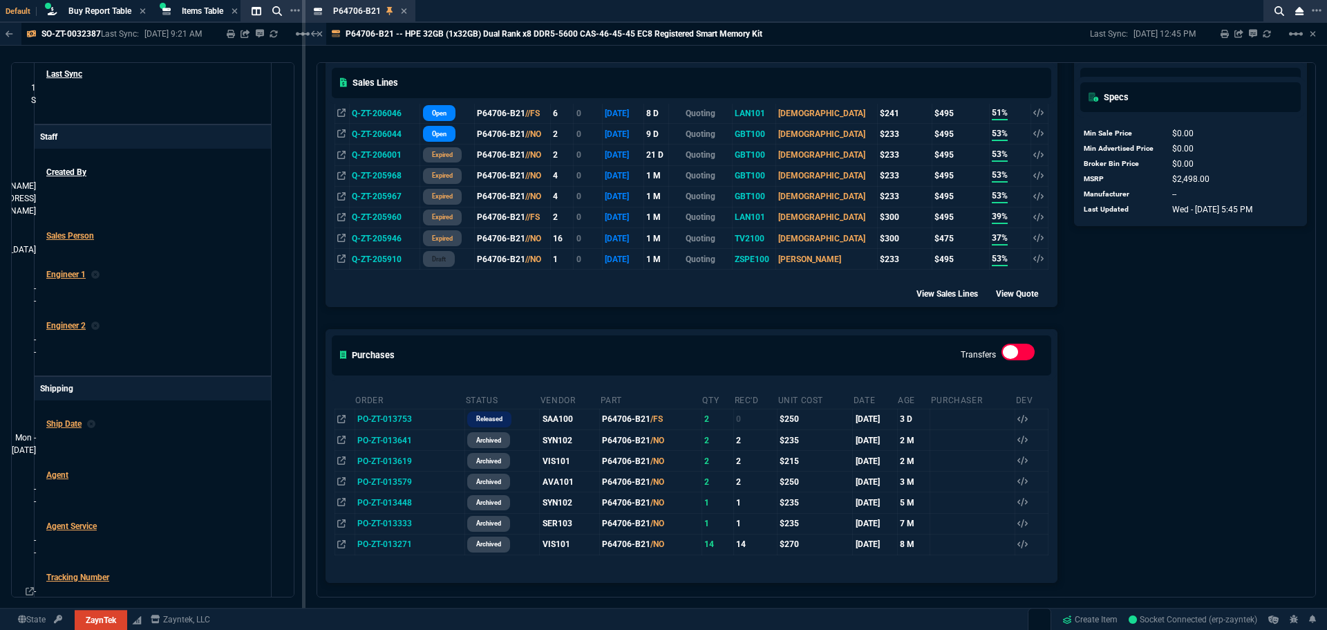
scroll to position [587, 0]
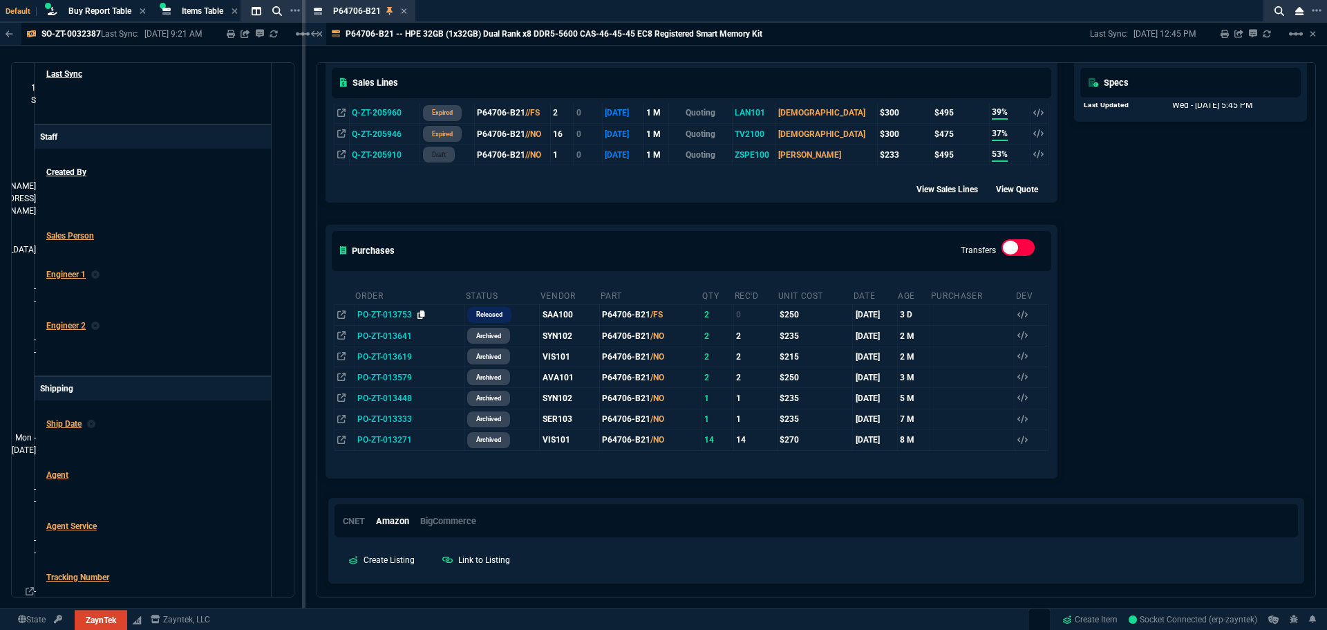
click at [421, 316] on icon at bounding box center [421, 314] width 8 height 8
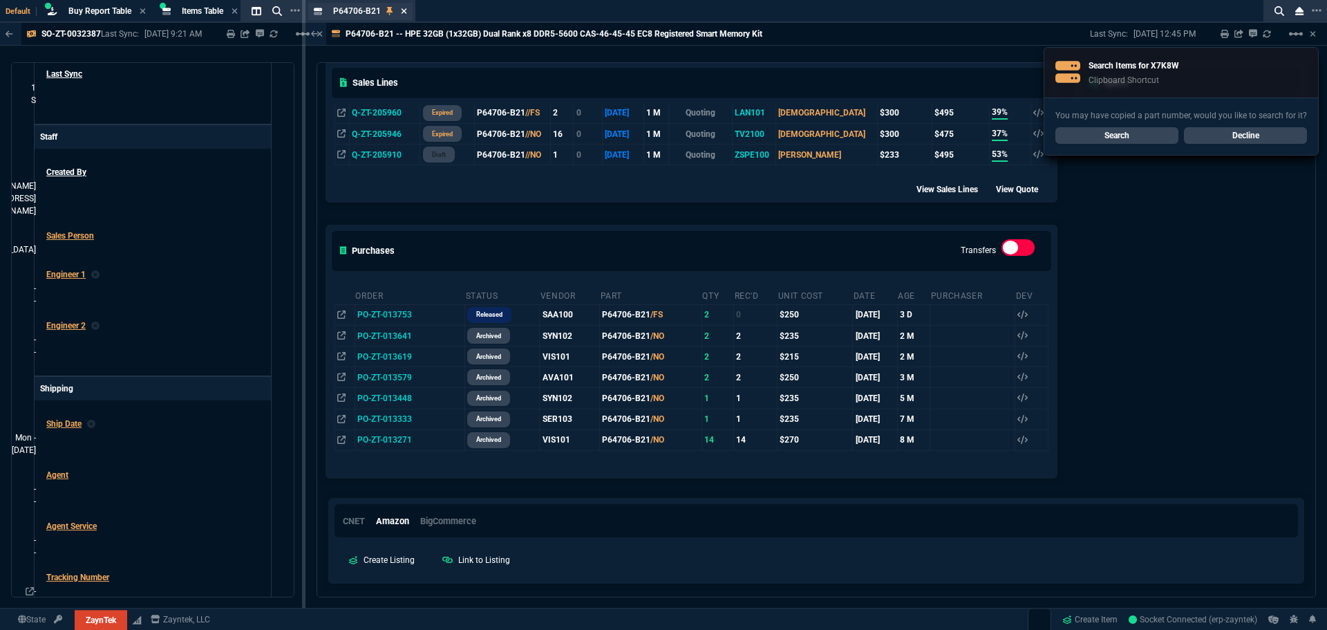
click at [402, 14] on icon at bounding box center [404, 11] width 6 height 8
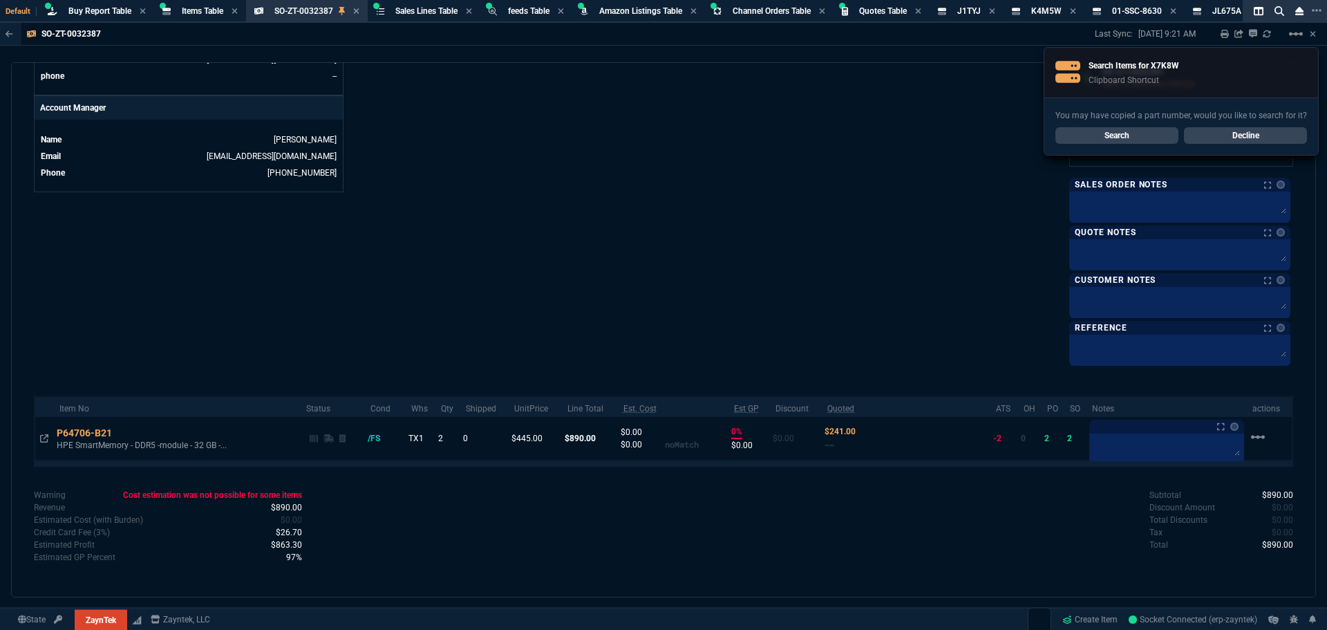
scroll to position [623, 0]
click at [198, 11] on span "Items Table" at bounding box center [202, 11] width 41 height 10
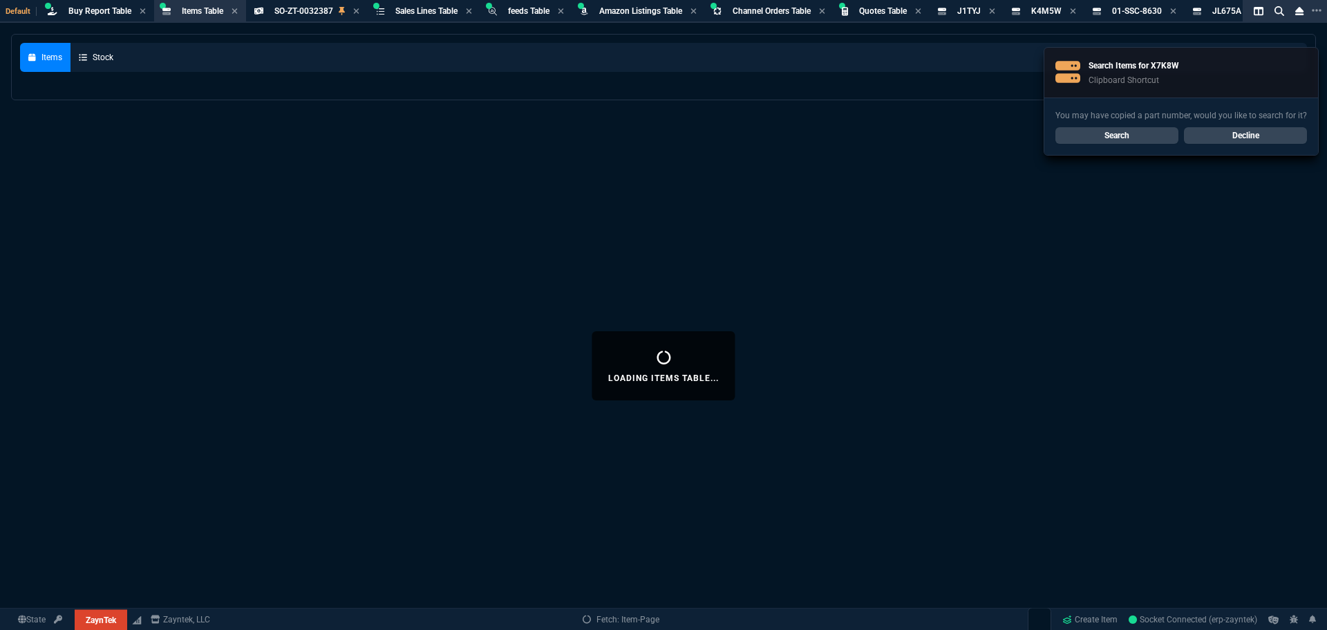
select select
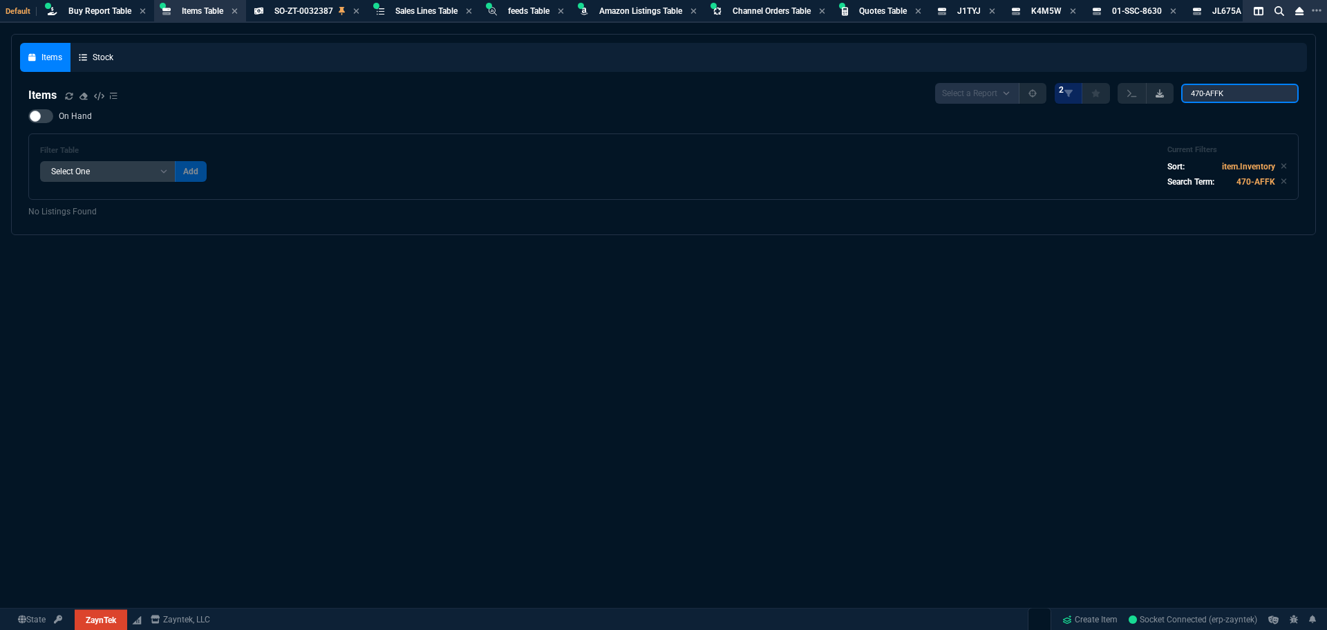
drag, startPoint x: 1257, startPoint y: 96, endPoint x: 1155, endPoint y: 93, distance: 101.6
click at [1187, 93] on input "470-AFFK" at bounding box center [1239, 93] width 117 height 19
paste input "X7K8W"
type input "X7K8W"
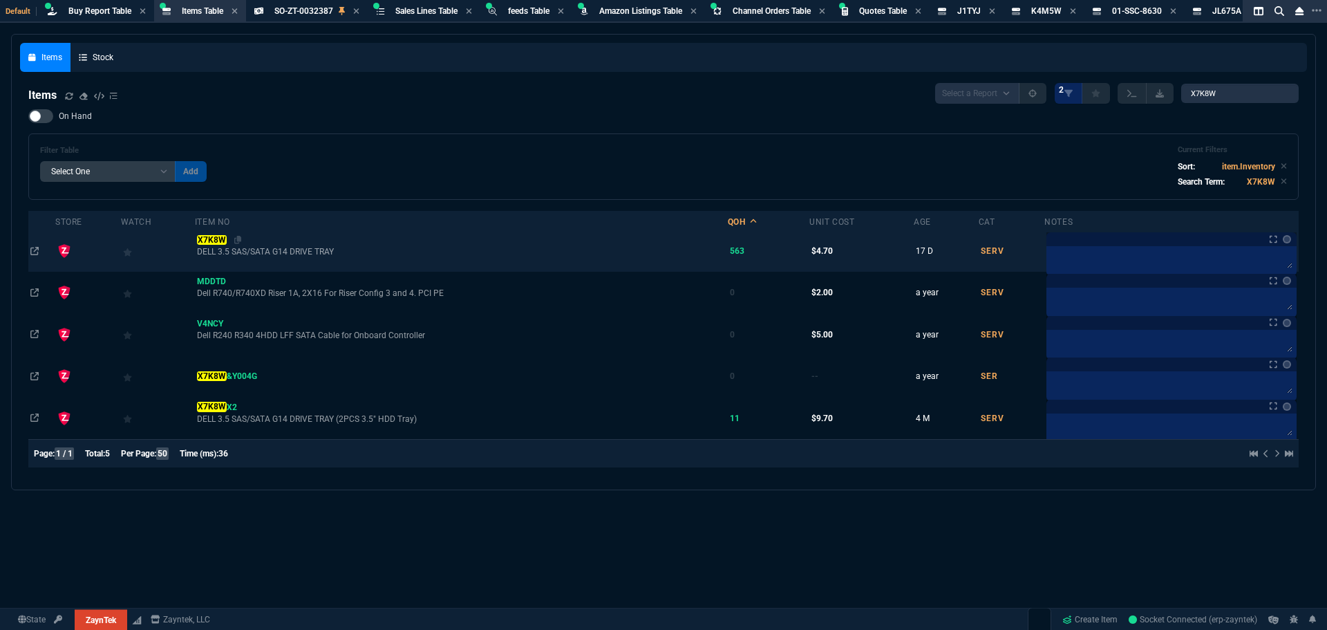
click at [221, 244] on mark "X7K8W" at bounding box center [211, 240] width 29 height 10
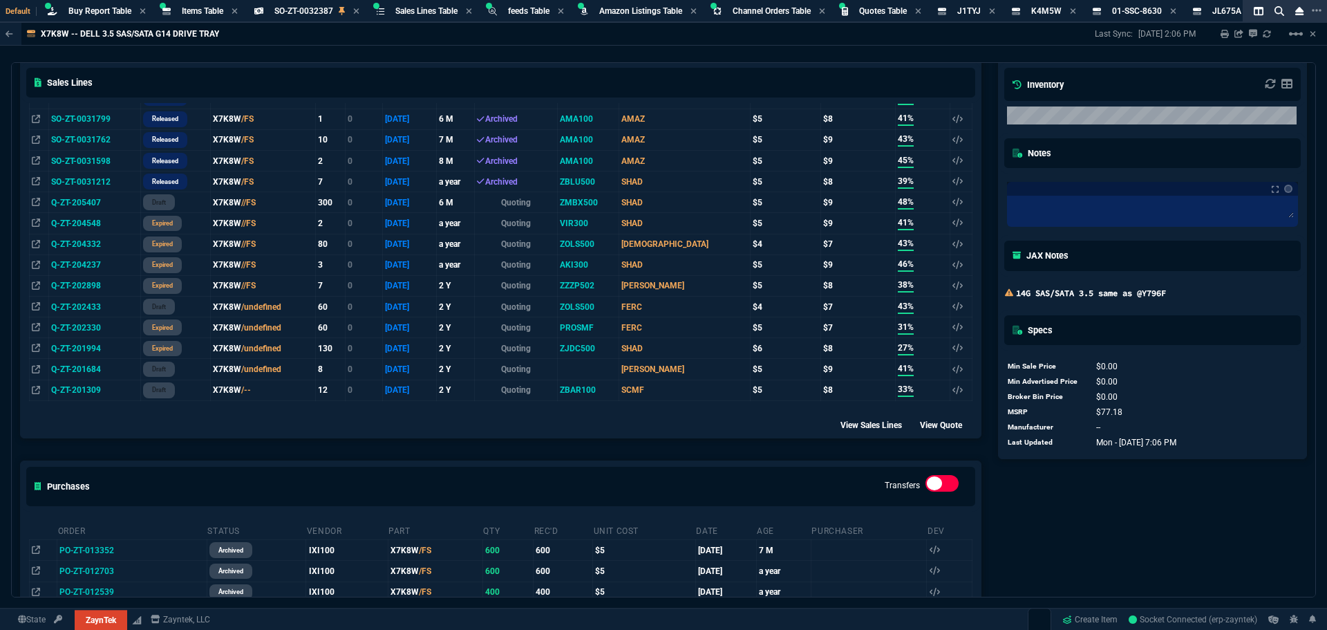
scroll to position [415, 0]
